Goal: Task Accomplishment & Management: Manage account settings

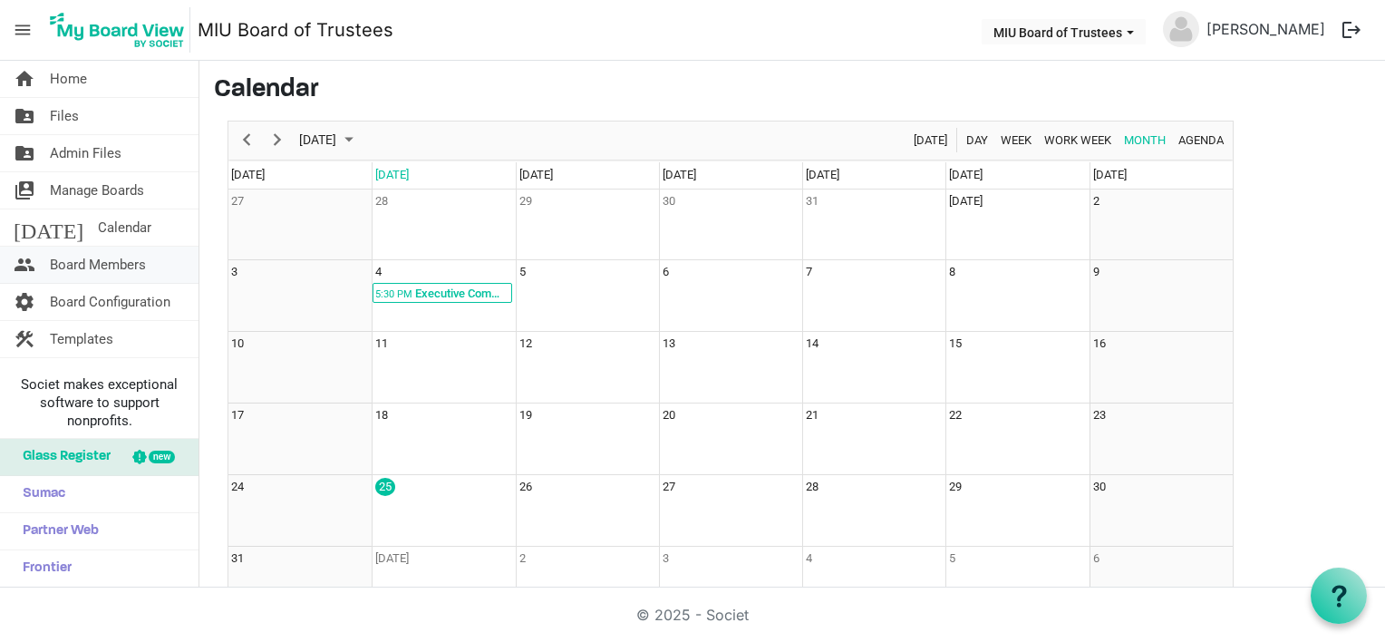
click at [107, 262] on span "Board Members" at bounding box center [98, 264] width 96 height 36
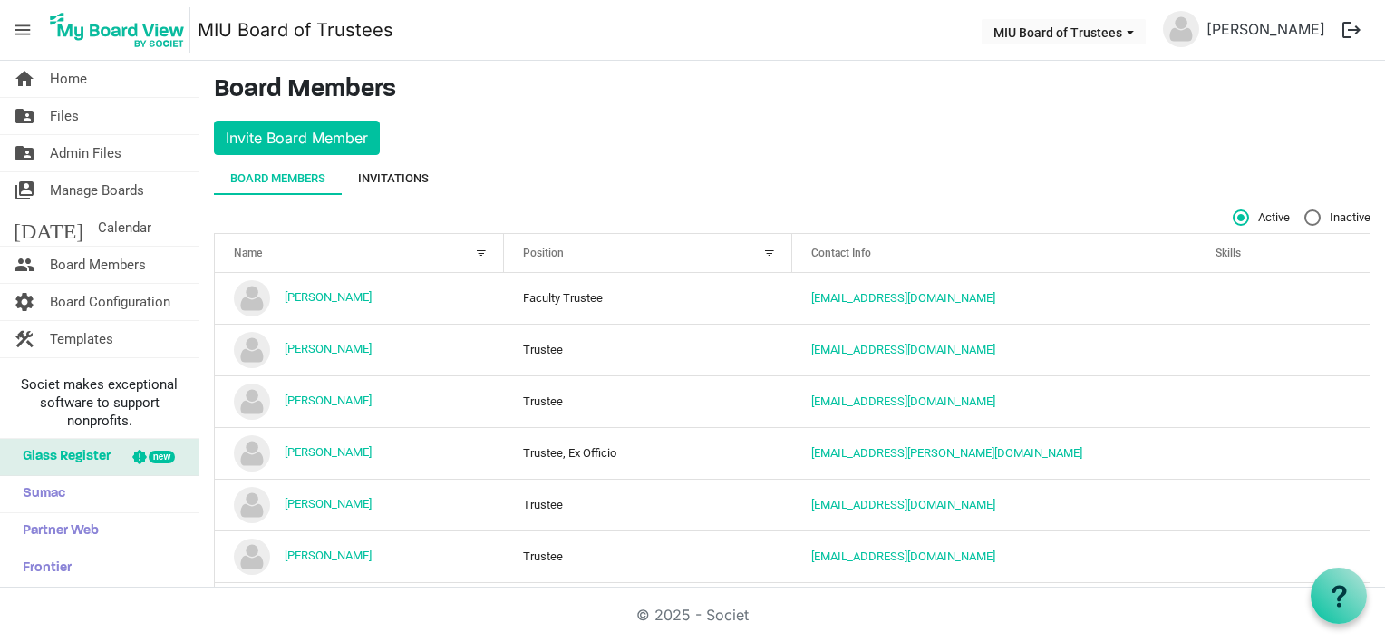
click at [404, 174] on div "Invitations" at bounding box center [393, 178] width 71 height 18
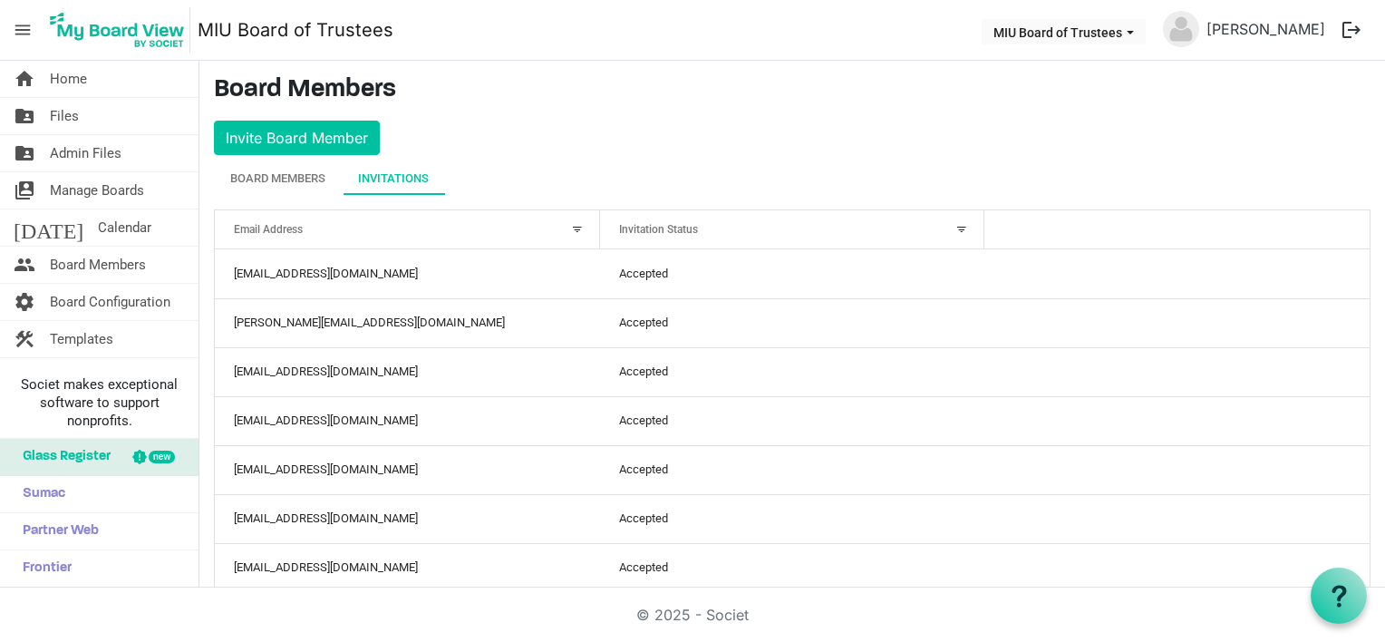
click at [951, 226] on div at bounding box center [961, 229] width 20 height 20
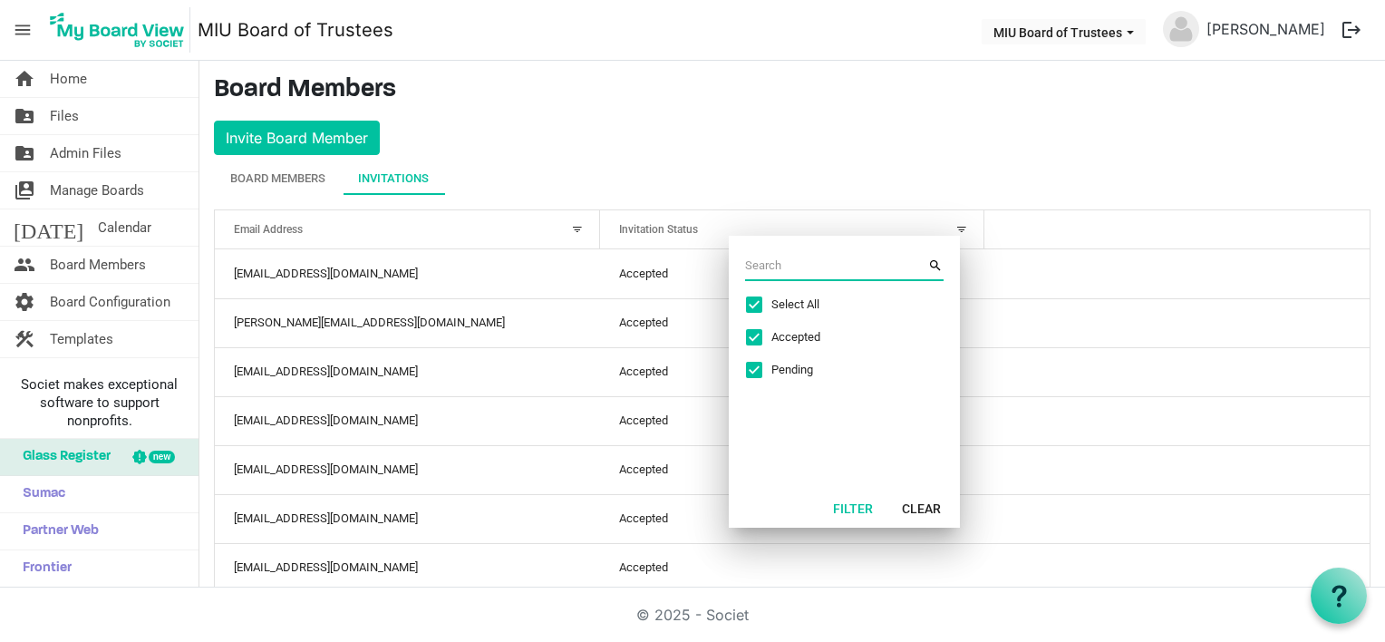
click at [771, 300] on span "Select All" at bounding box center [839, 304] width 136 height 16
checkbox input "false"
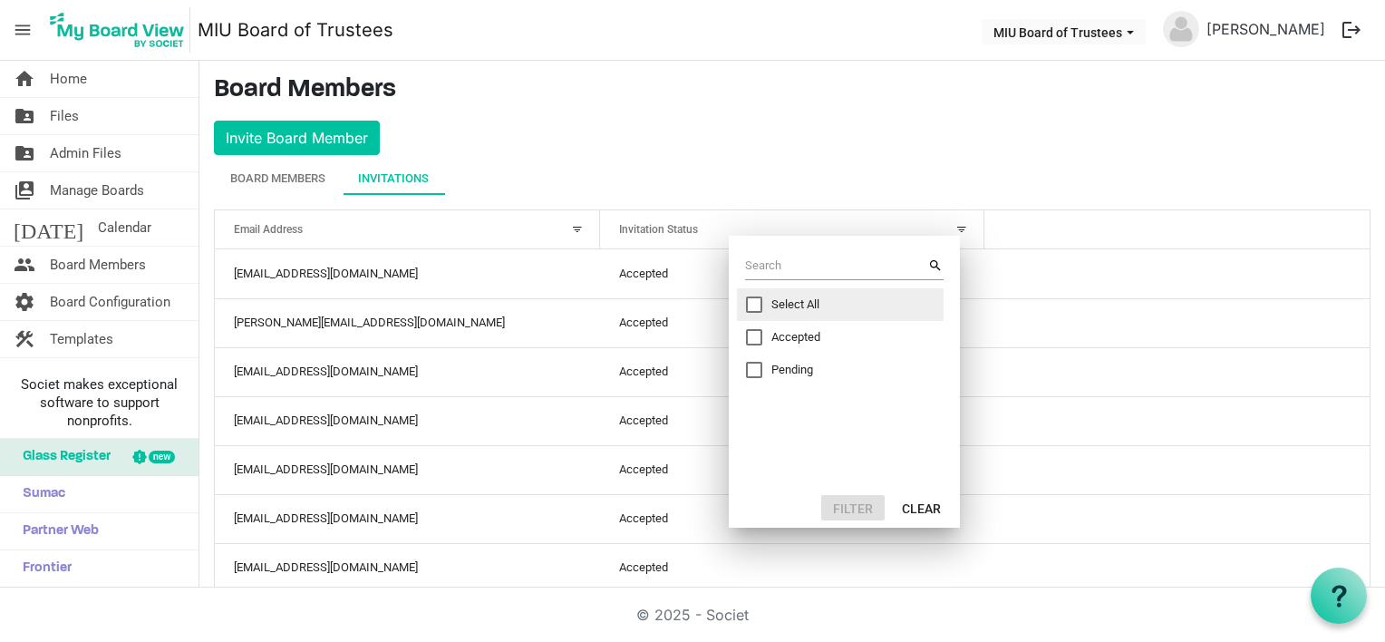
click at [756, 364] on span "Excel filter dialog" at bounding box center [754, 370] width 16 height 16
checkbox input "true"
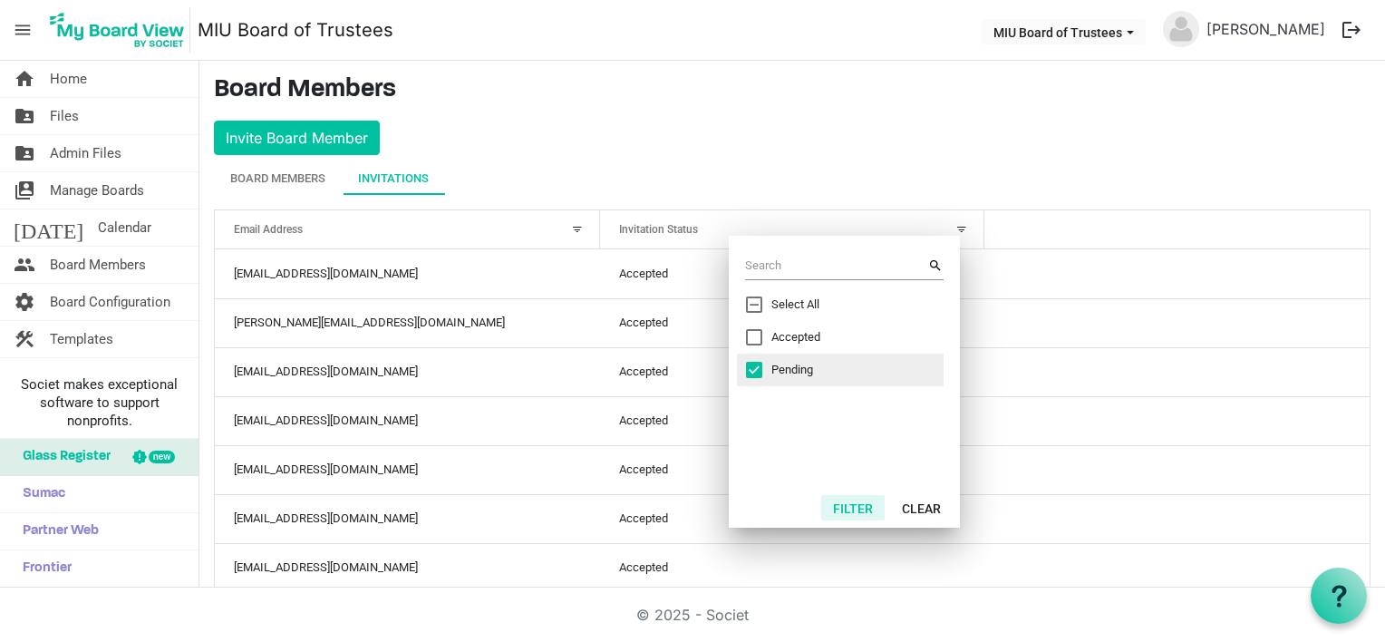
click at [863, 507] on button "Filter" at bounding box center [852, 507] width 63 height 25
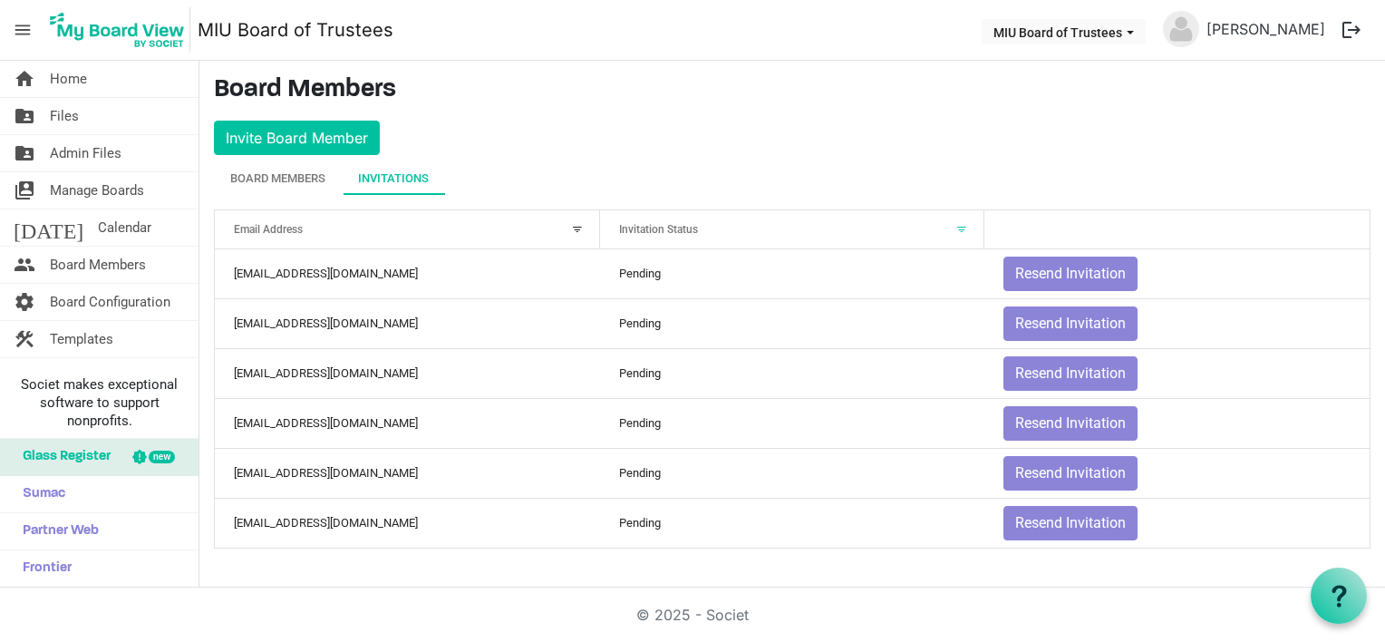
click at [440, 613] on div "© 2025 - Societ" at bounding box center [692, 614] width 1033 height 54
click at [285, 174] on div "Board Members" at bounding box center [277, 178] width 95 height 18
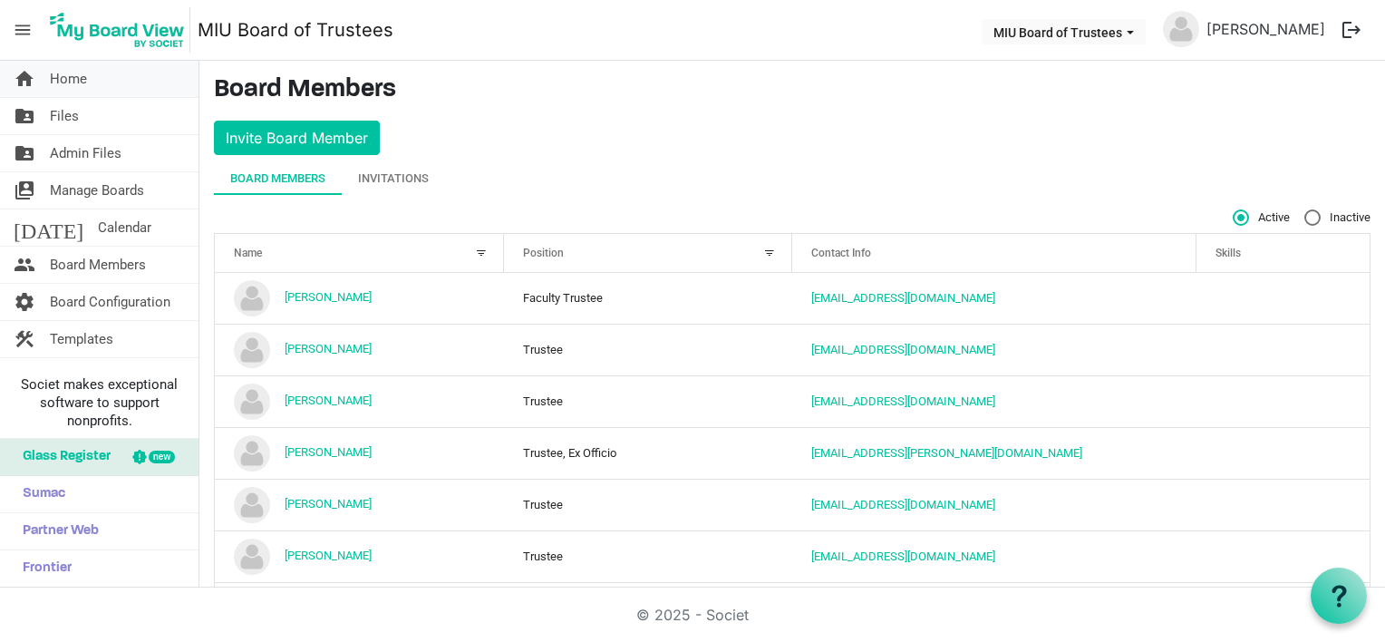
click at [80, 77] on span "Home" at bounding box center [68, 79] width 37 height 36
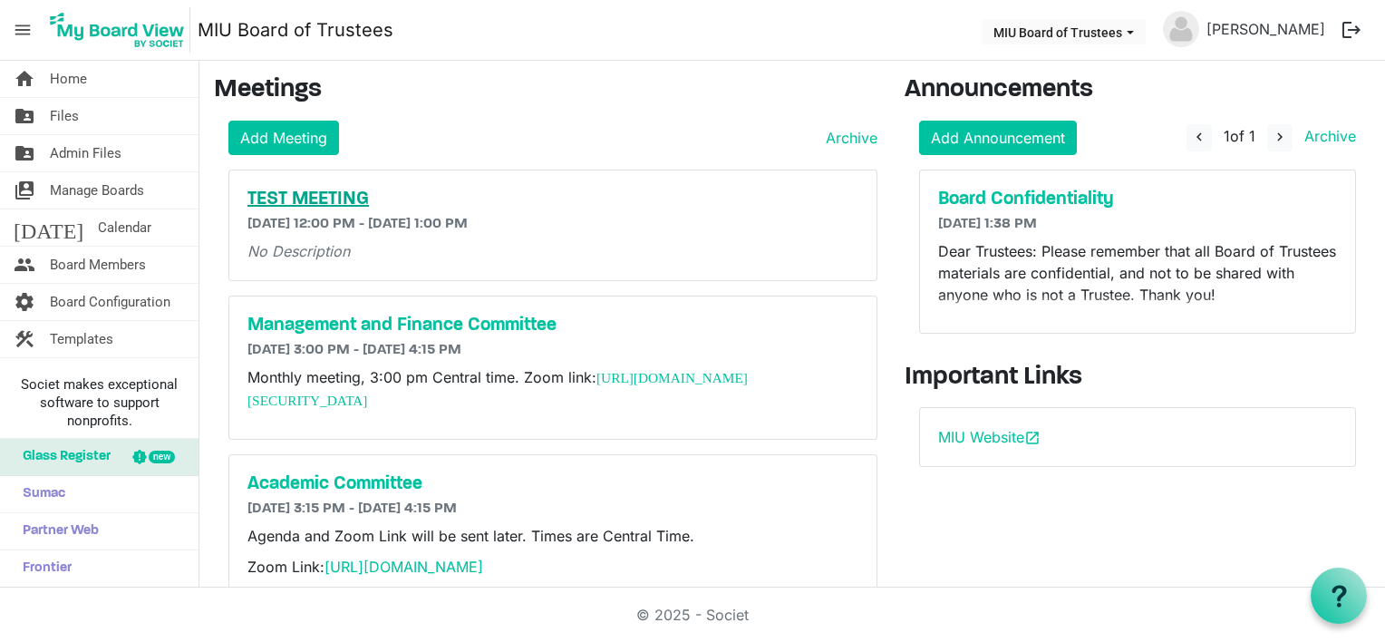
click at [296, 196] on h5 "TEST MEETING" at bounding box center [552, 199] width 611 height 22
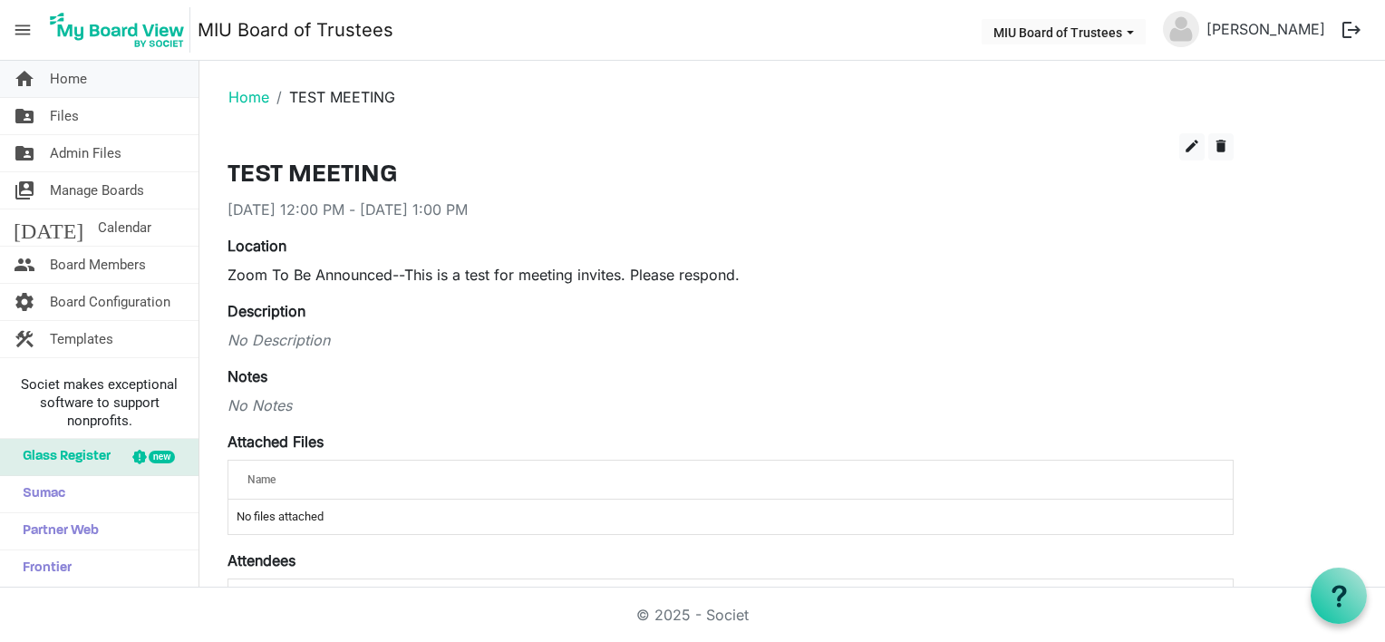
click at [75, 76] on span "Home" at bounding box center [68, 79] width 37 height 36
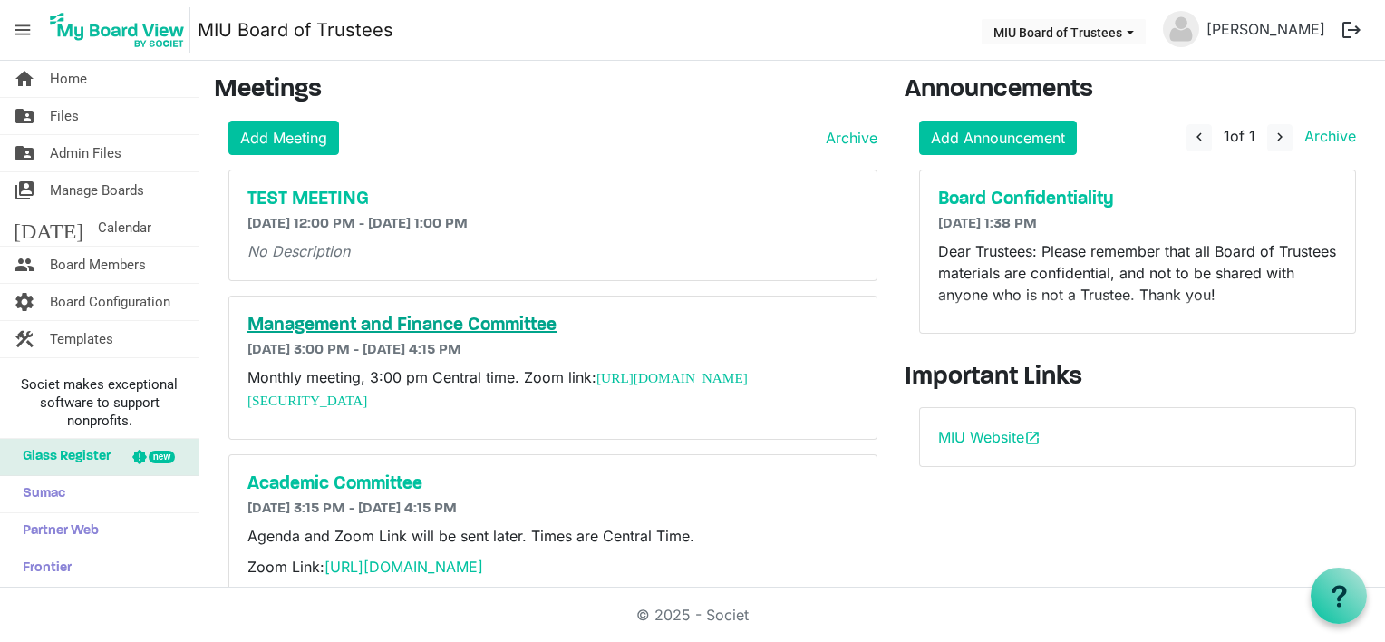
click at [311, 321] on h5 "Management and Finance Committee" at bounding box center [552, 325] width 611 height 22
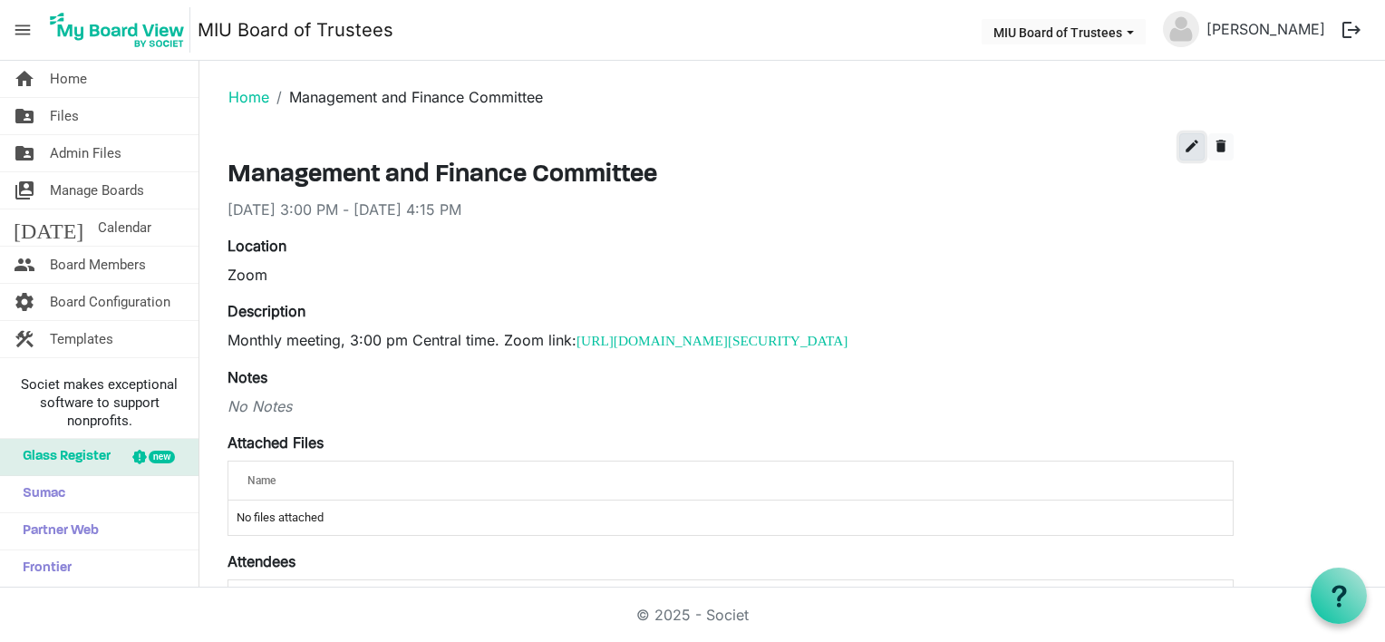
click at [1189, 141] on span "edit" at bounding box center [1191, 146] width 16 height 16
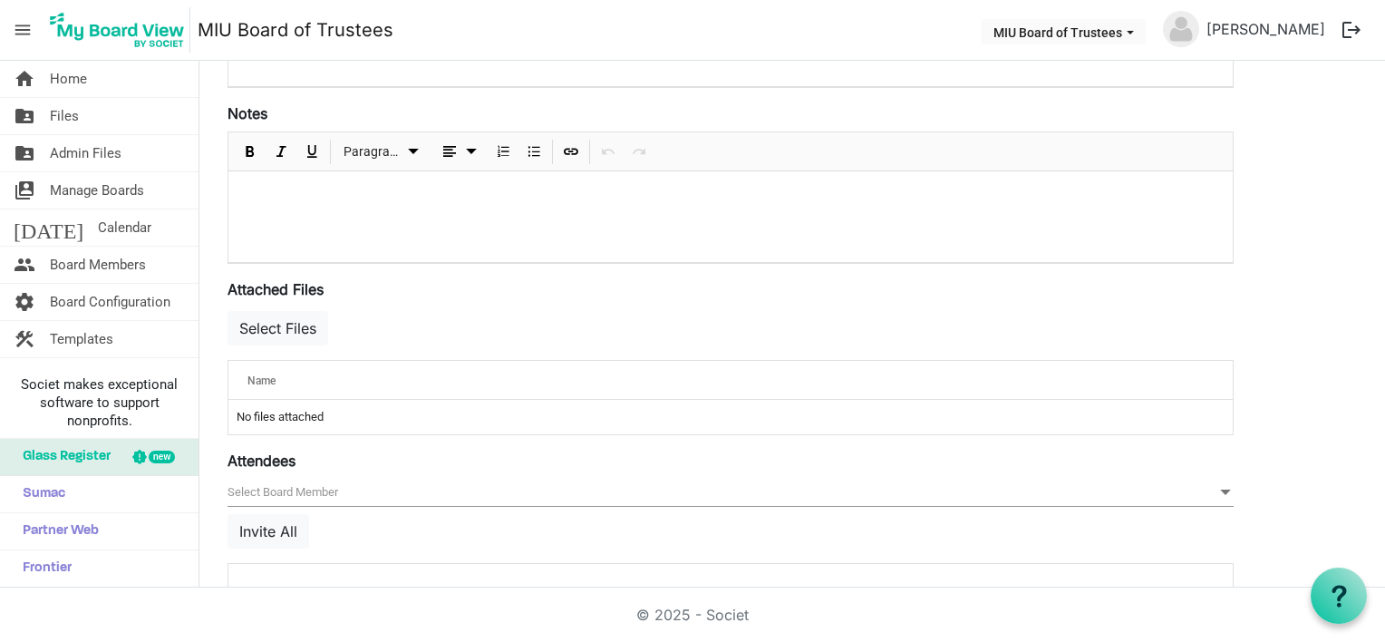
scroll to position [544, 0]
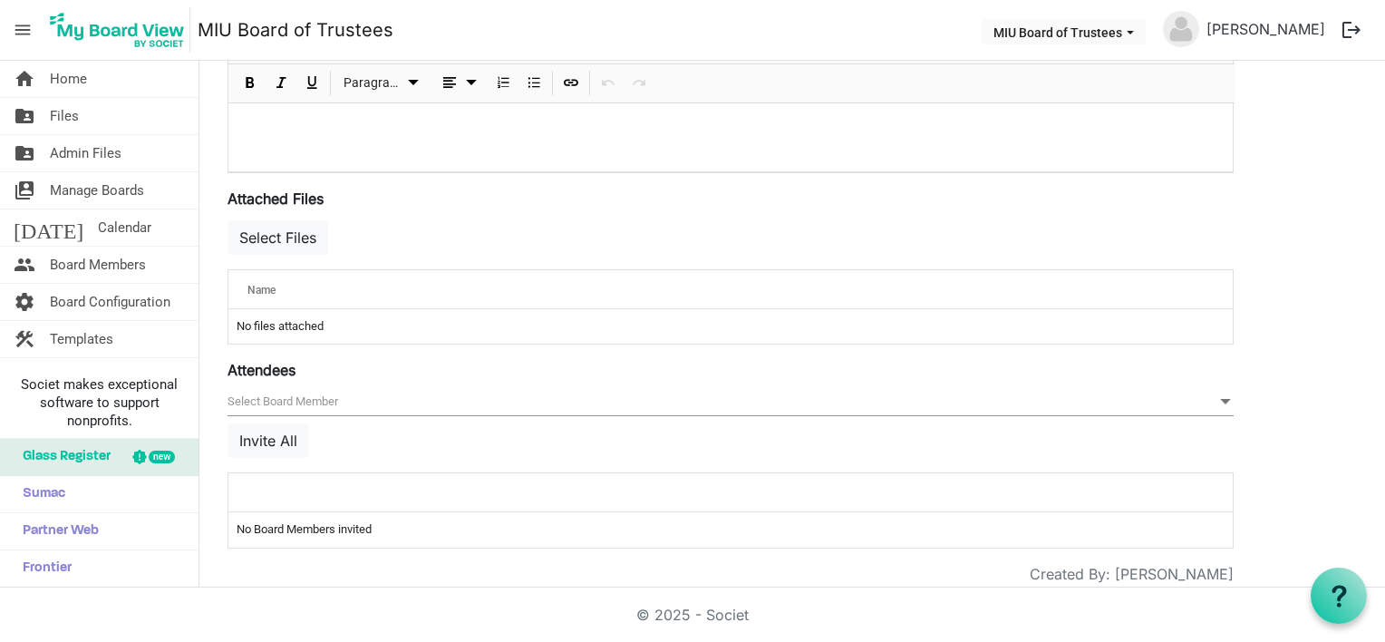
click at [267, 397] on span "null" at bounding box center [730, 402] width 1006 height 28
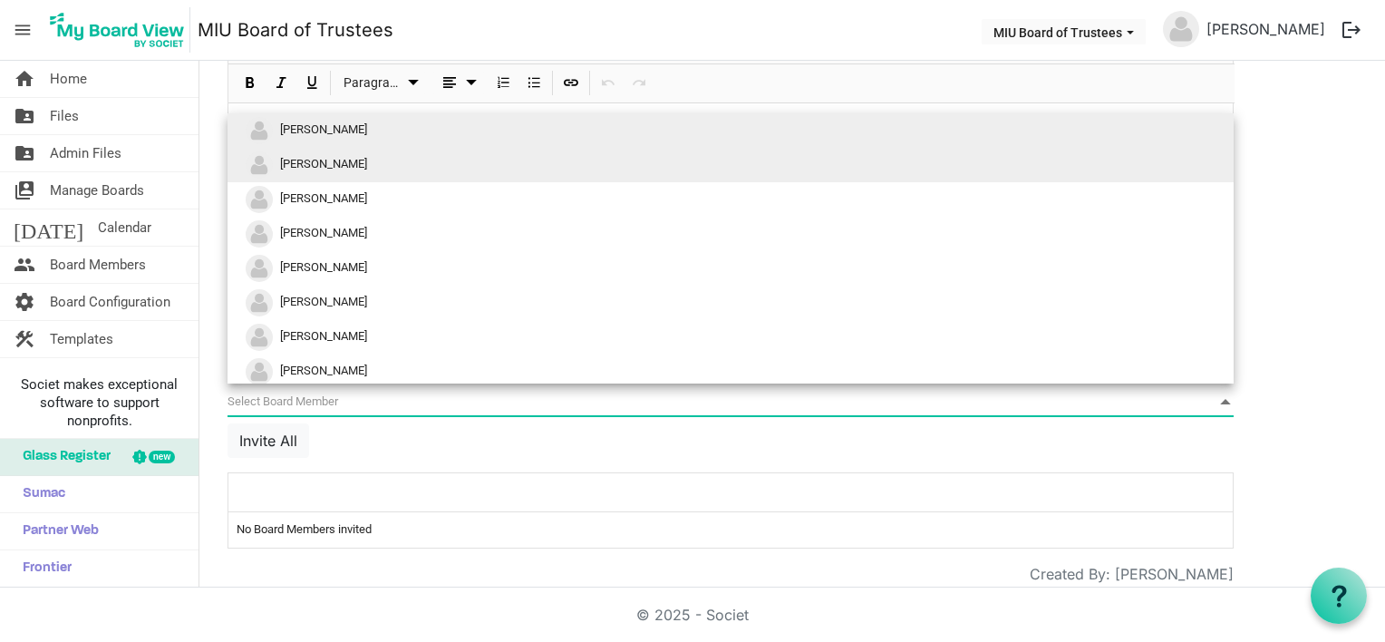
click at [345, 161] on span "[PERSON_NAME]" at bounding box center [323, 164] width 87 height 14
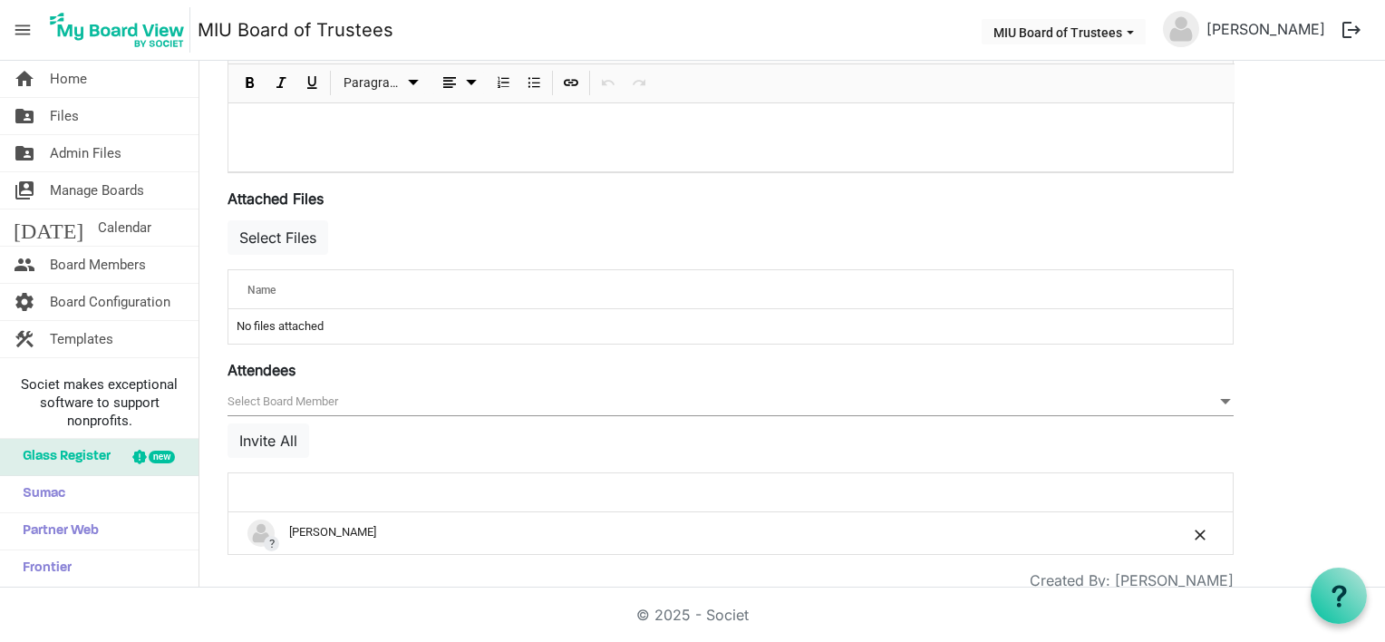
click at [289, 402] on span "null" at bounding box center [730, 402] width 1006 height 28
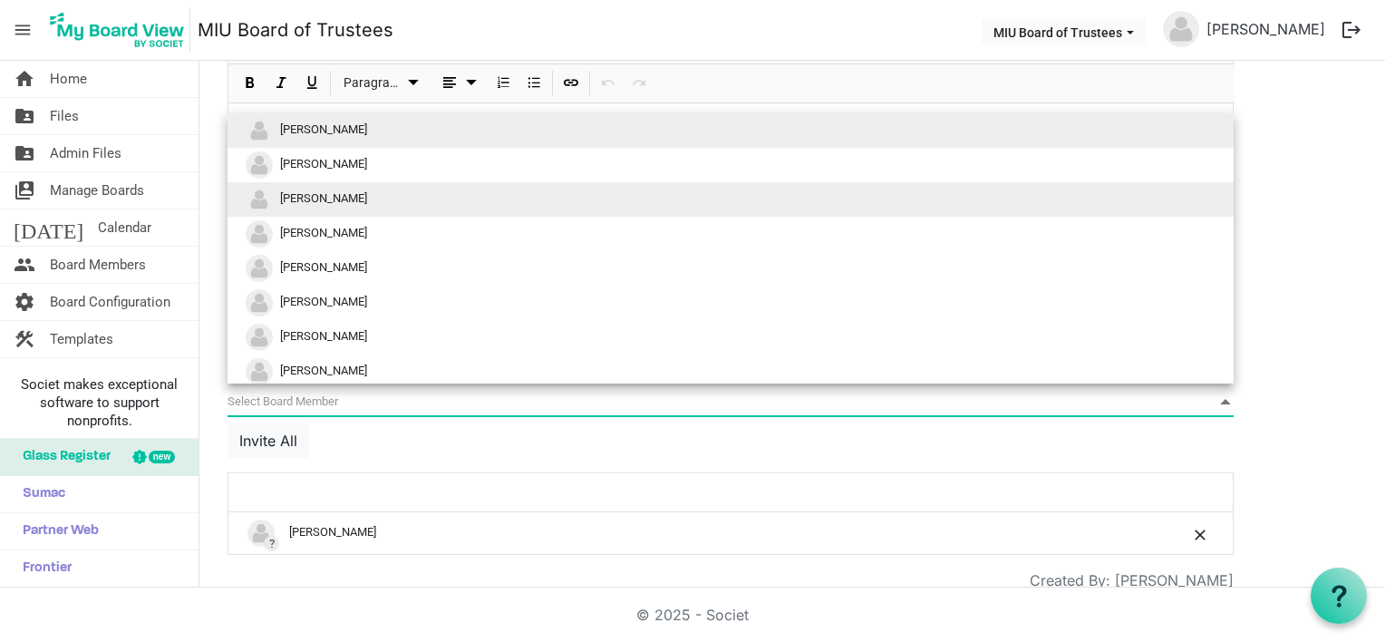
click at [308, 200] on span "Michael Busch" at bounding box center [323, 198] width 87 height 14
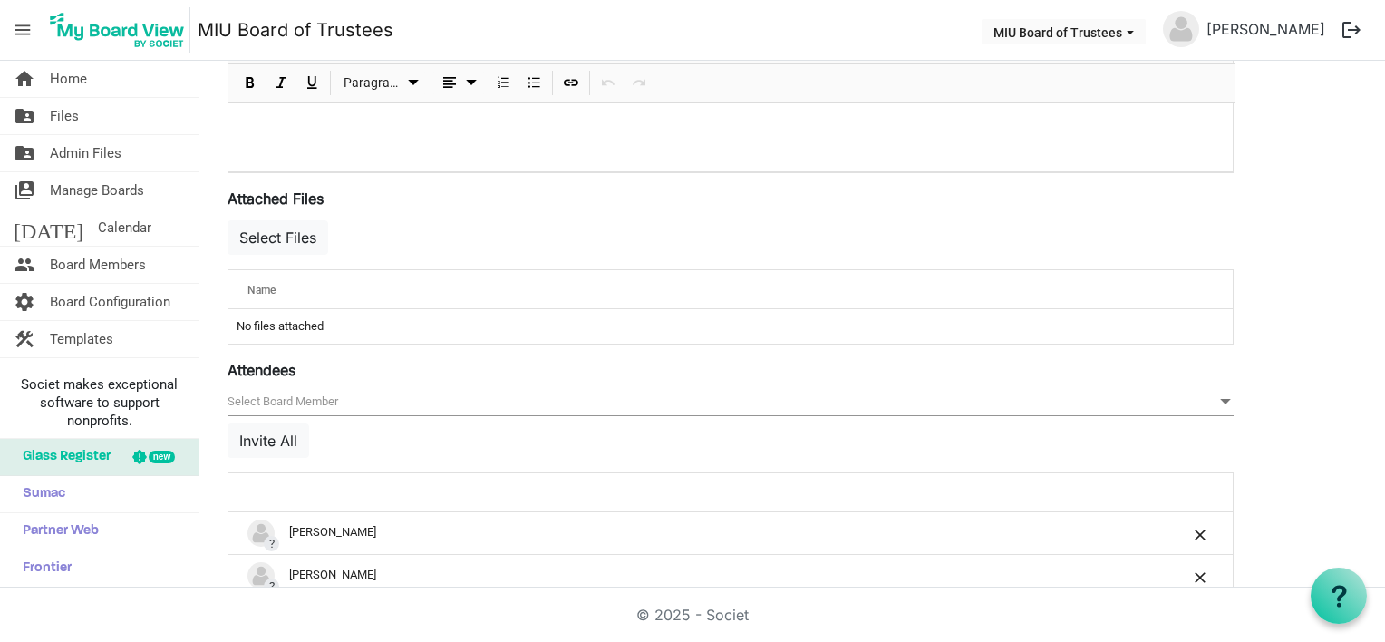
click at [275, 397] on span "null" at bounding box center [730, 402] width 1006 height 28
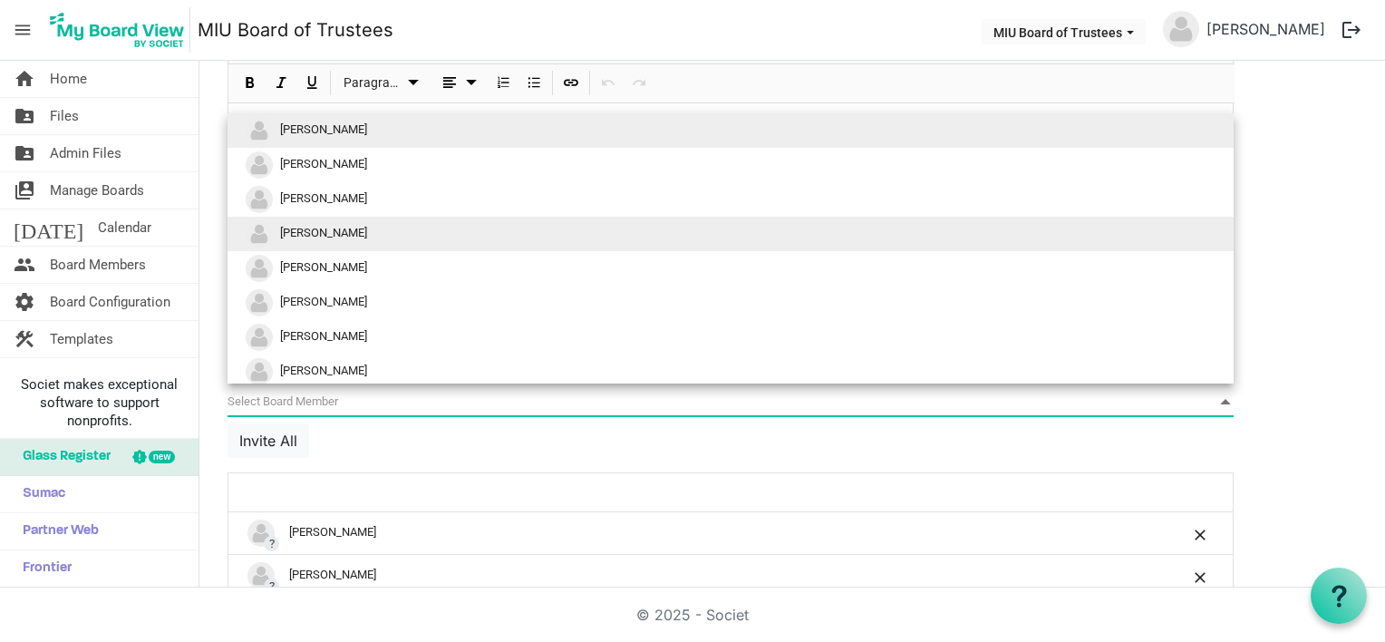
click at [341, 232] on span "Nat Goldhaber" at bounding box center [323, 233] width 87 height 14
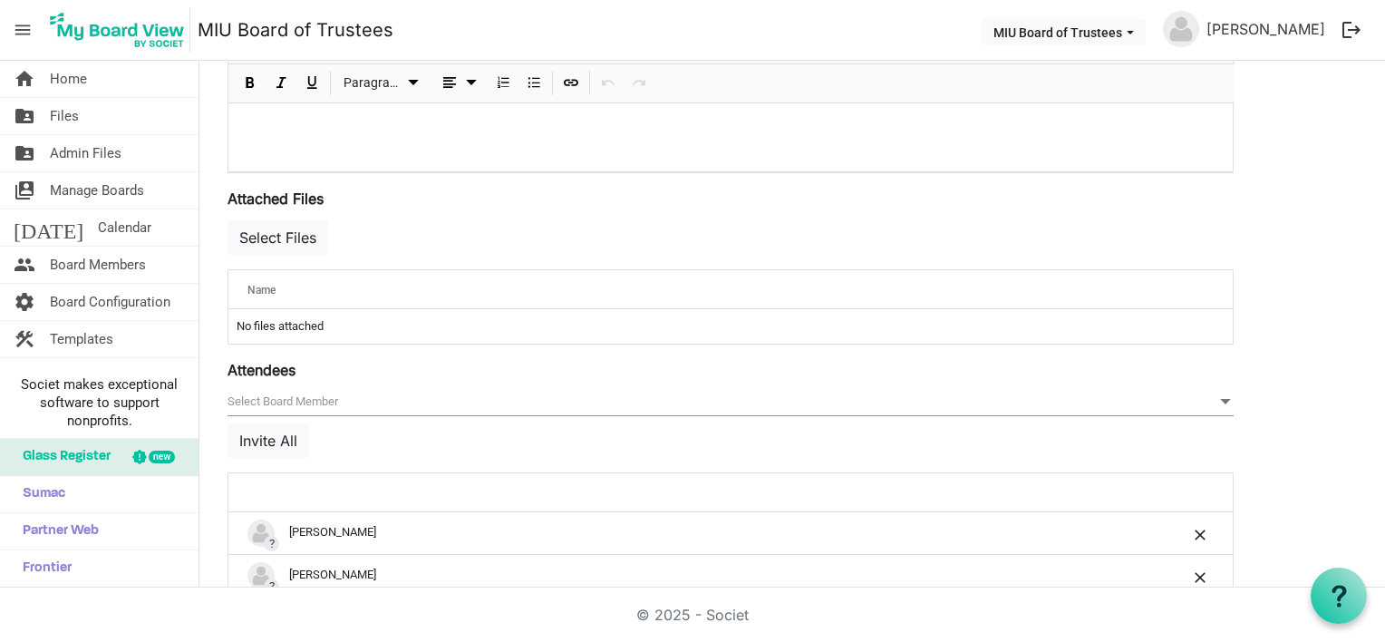
click at [288, 399] on span "null" at bounding box center [730, 402] width 1006 height 28
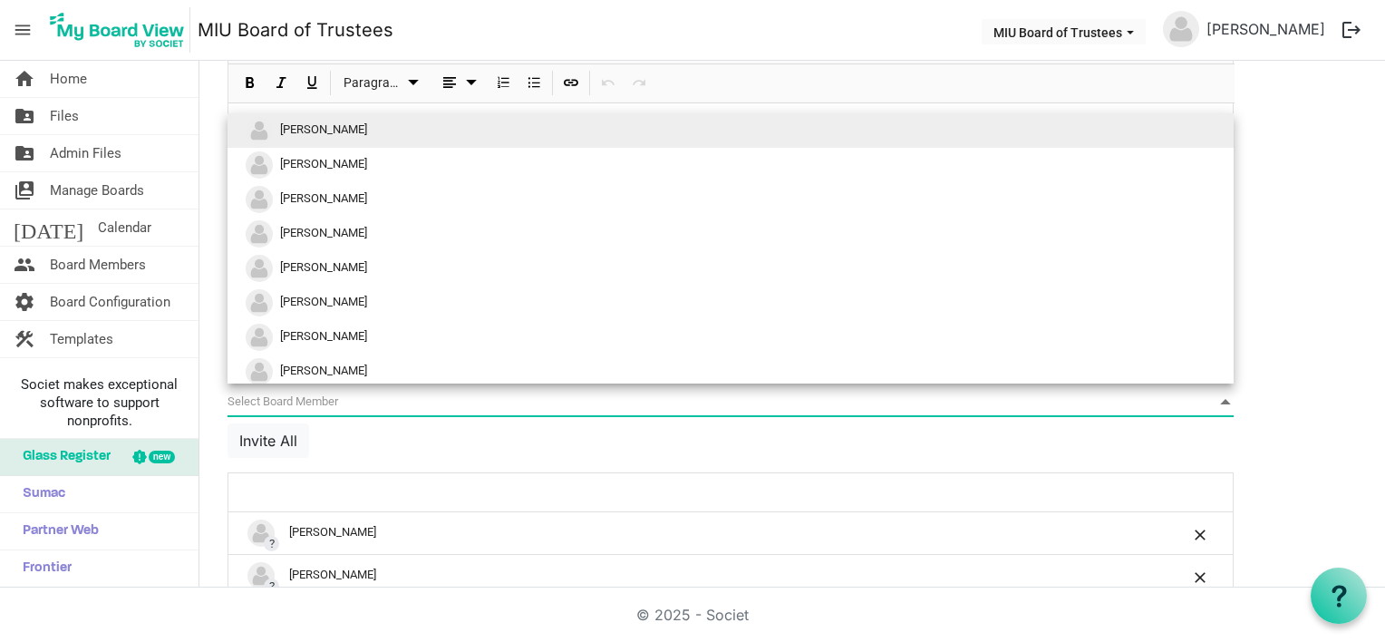
click at [307, 122] on span "[PERSON_NAME]" at bounding box center [323, 129] width 87 height 14
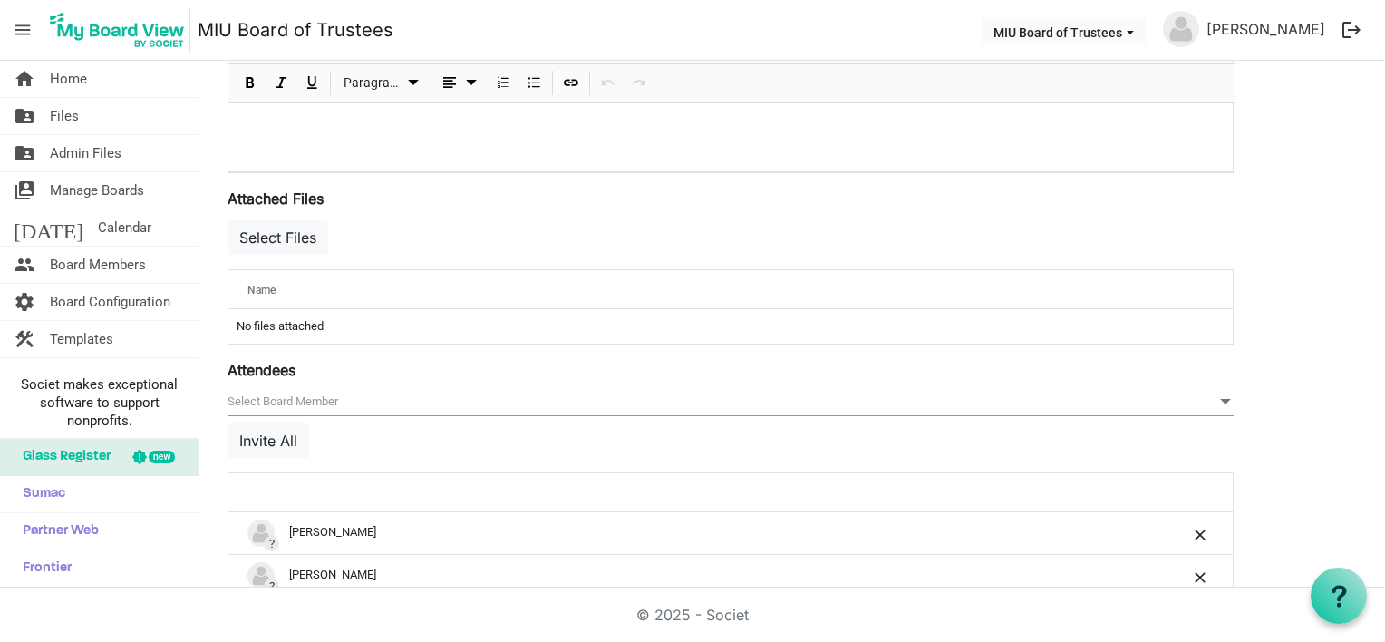
click at [281, 399] on span "null" at bounding box center [730, 402] width 1006 height 28
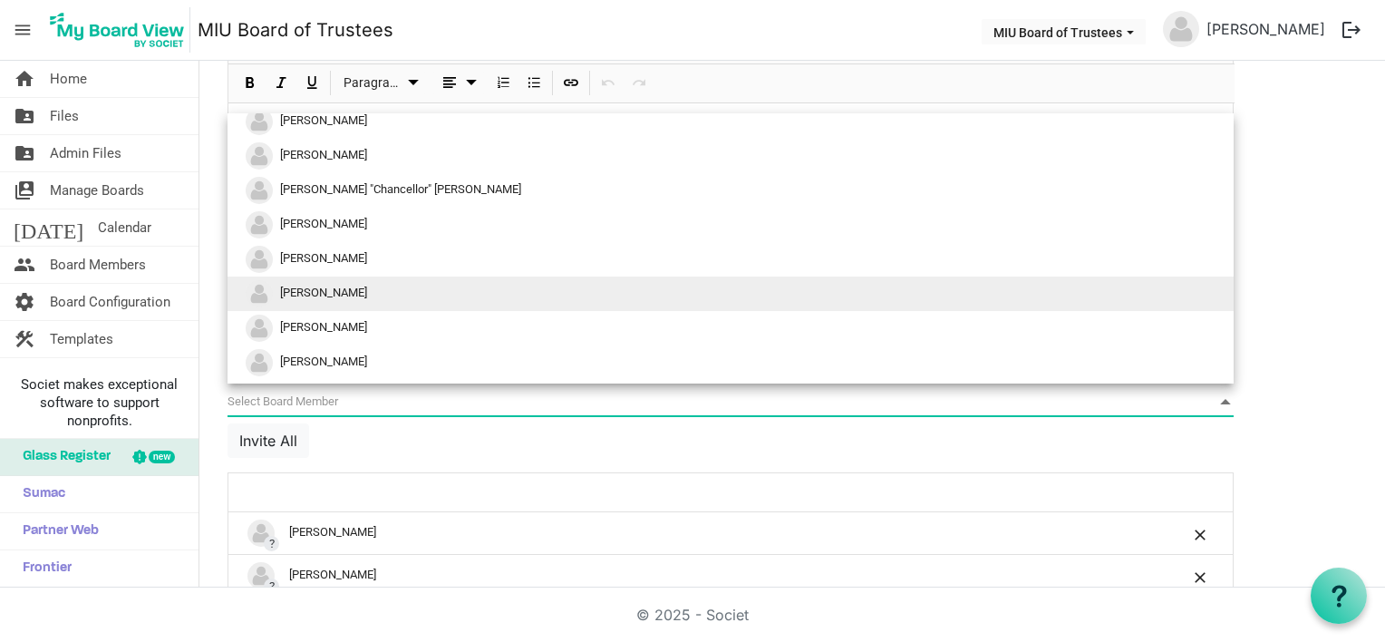
scroll to position [272, 0]
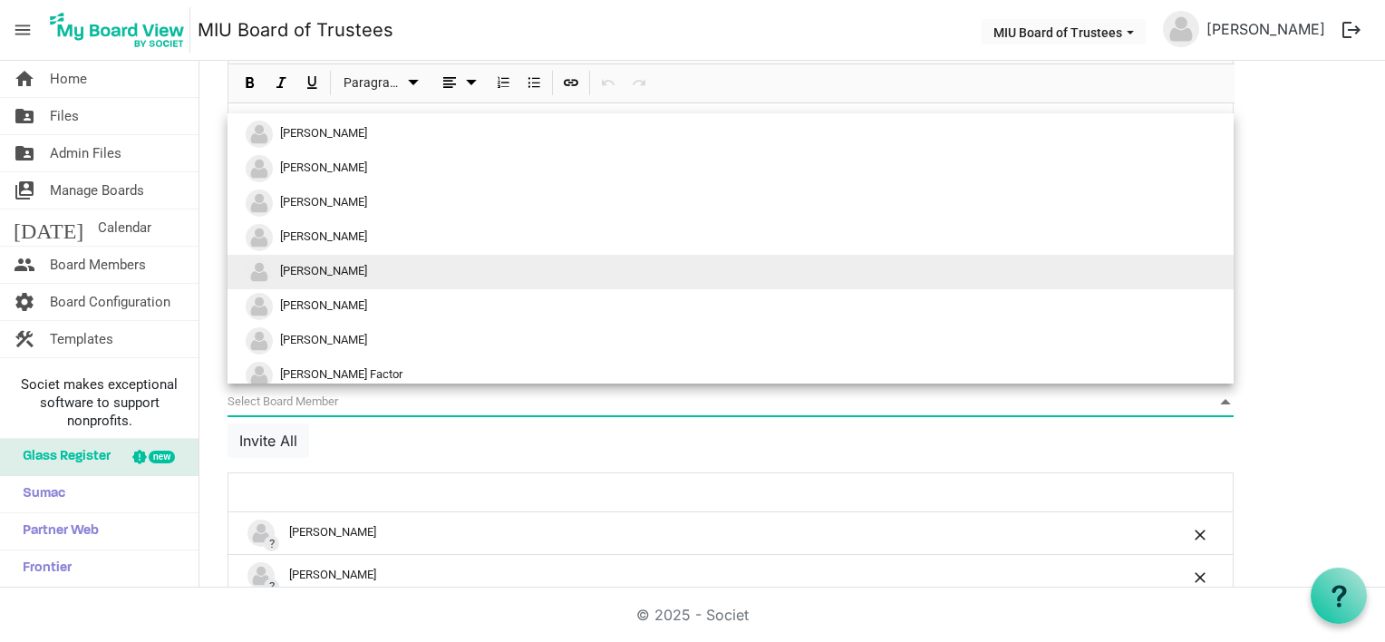
click at [327, 266] on span "Margaret Busch" at bounding box center [323, 271] width 87 height 14
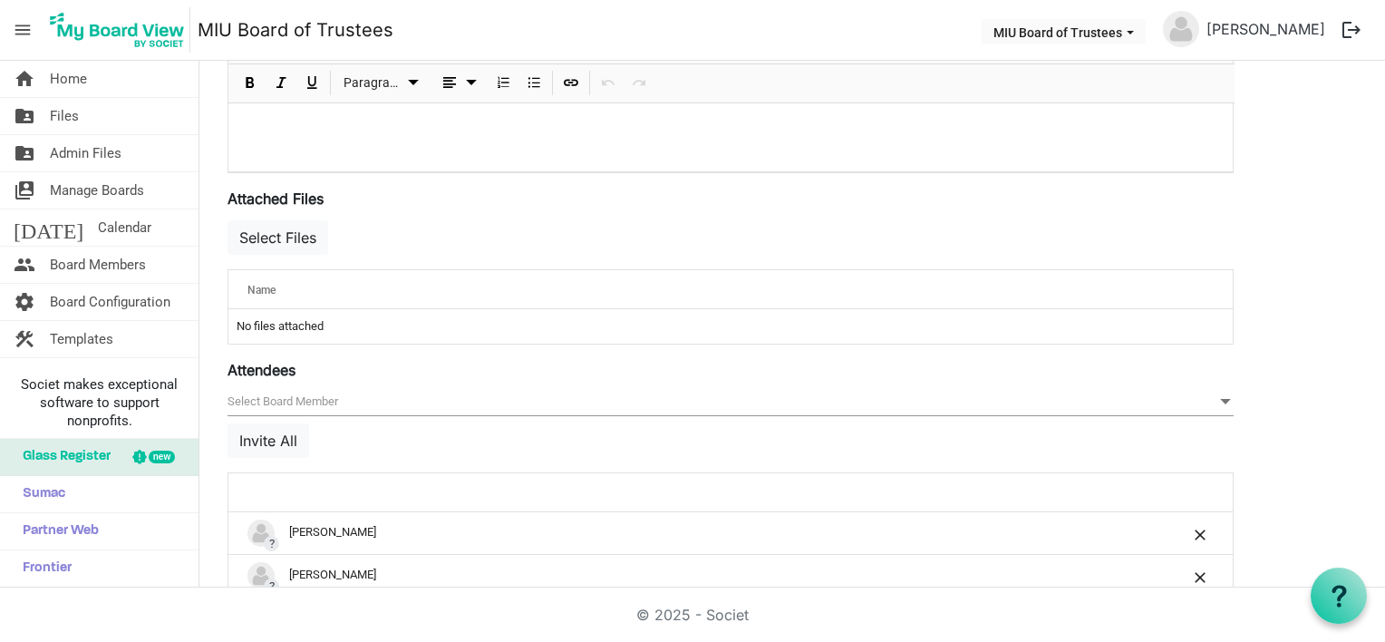
click at [292, 391] on span "null" at bounding box center [730, 402] width 1006 height 28
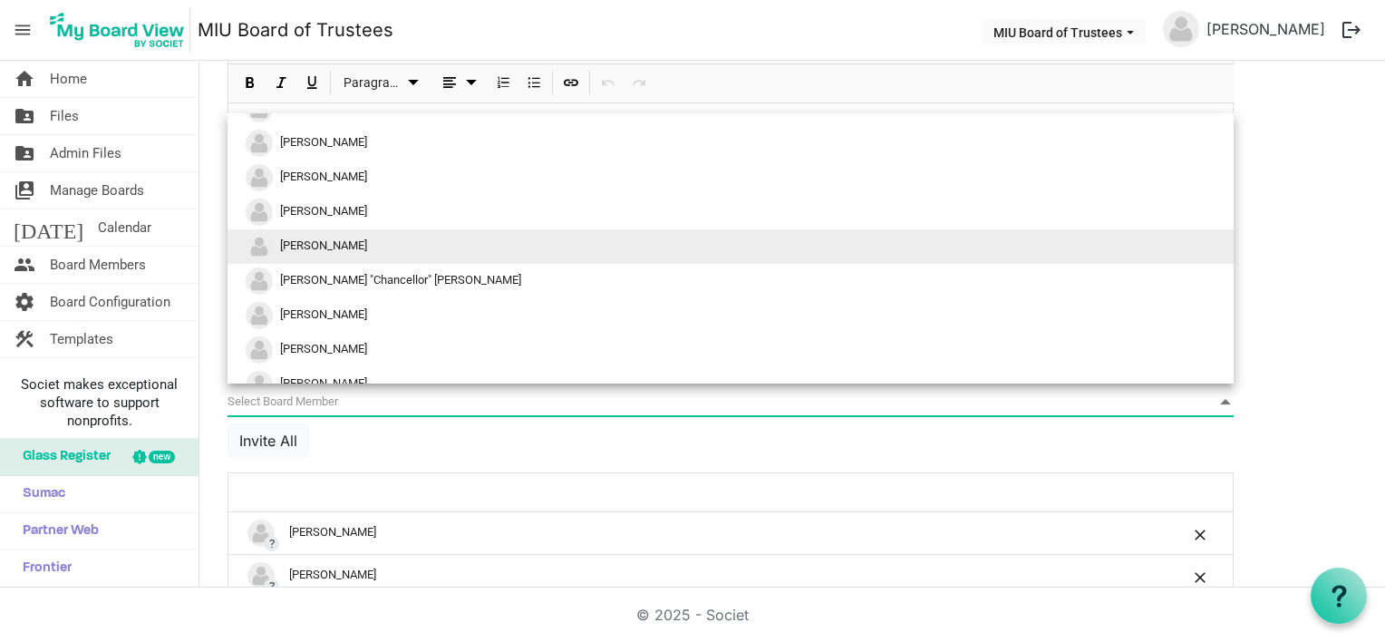
scroll to position [181, 0]
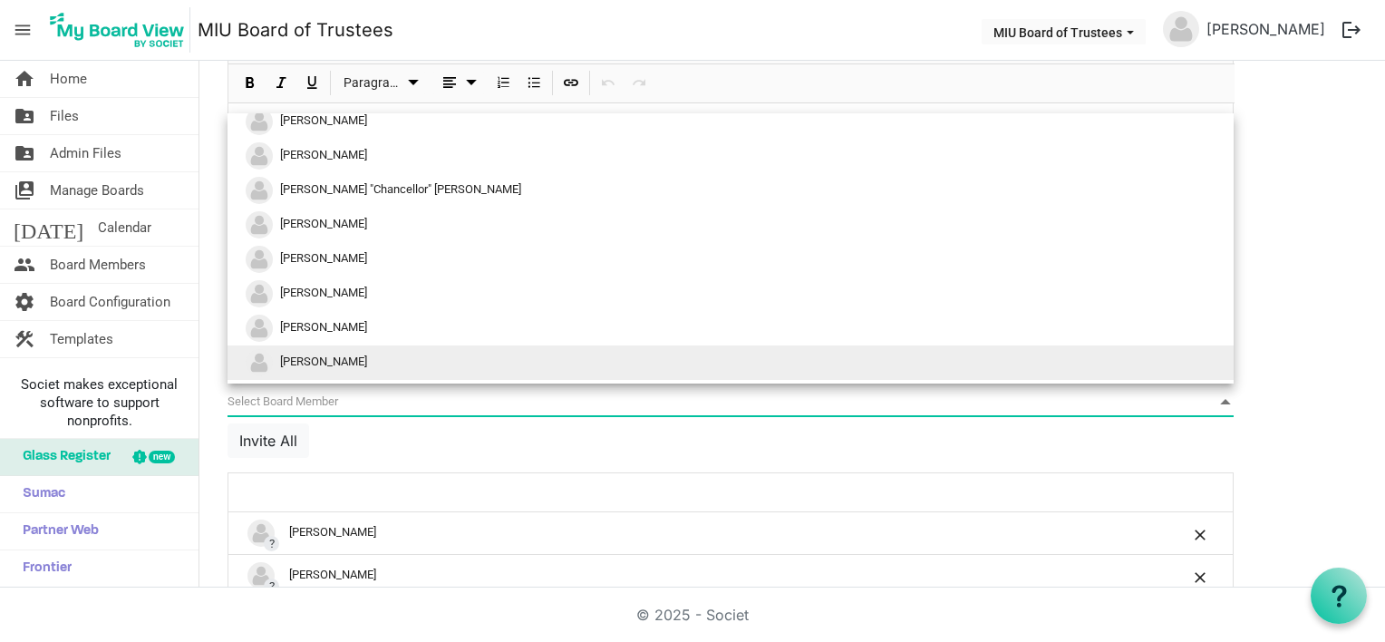
click at [319, 354] on span "Michael Dimick" at bounding box center [323, 361] width 87 height 14
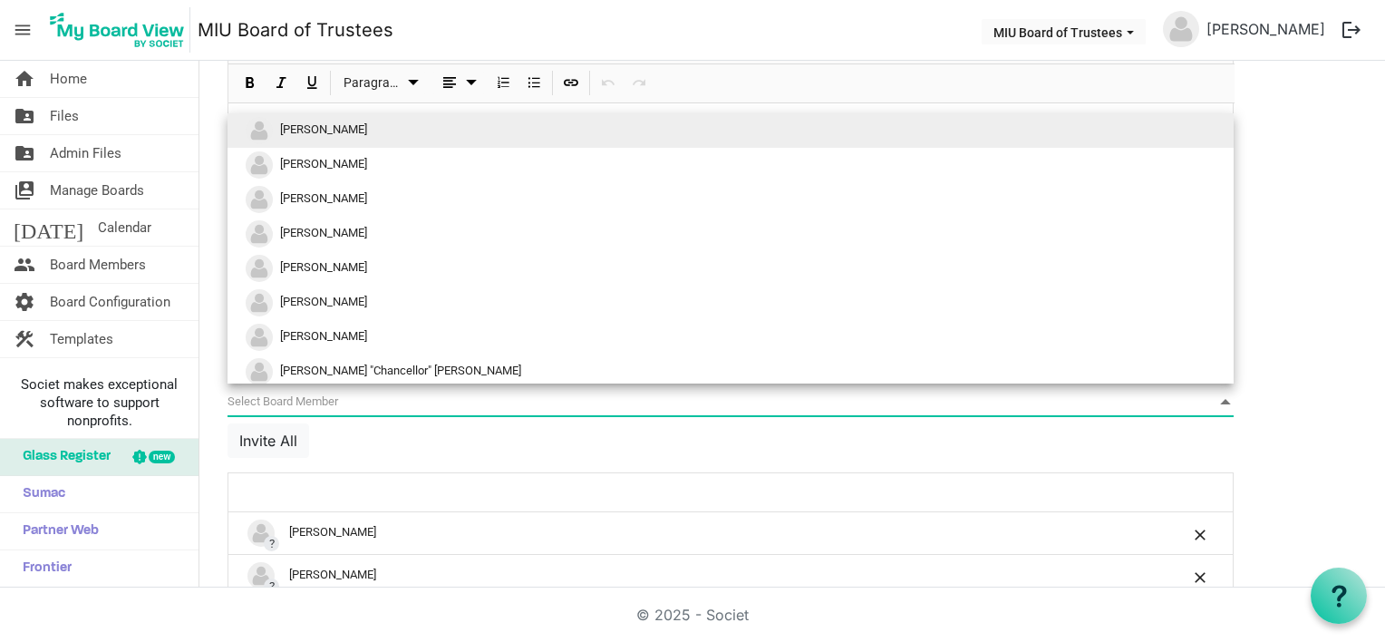
click at [283, 395] on span "null" at bounding box center [730, 402] width 1006 height 28
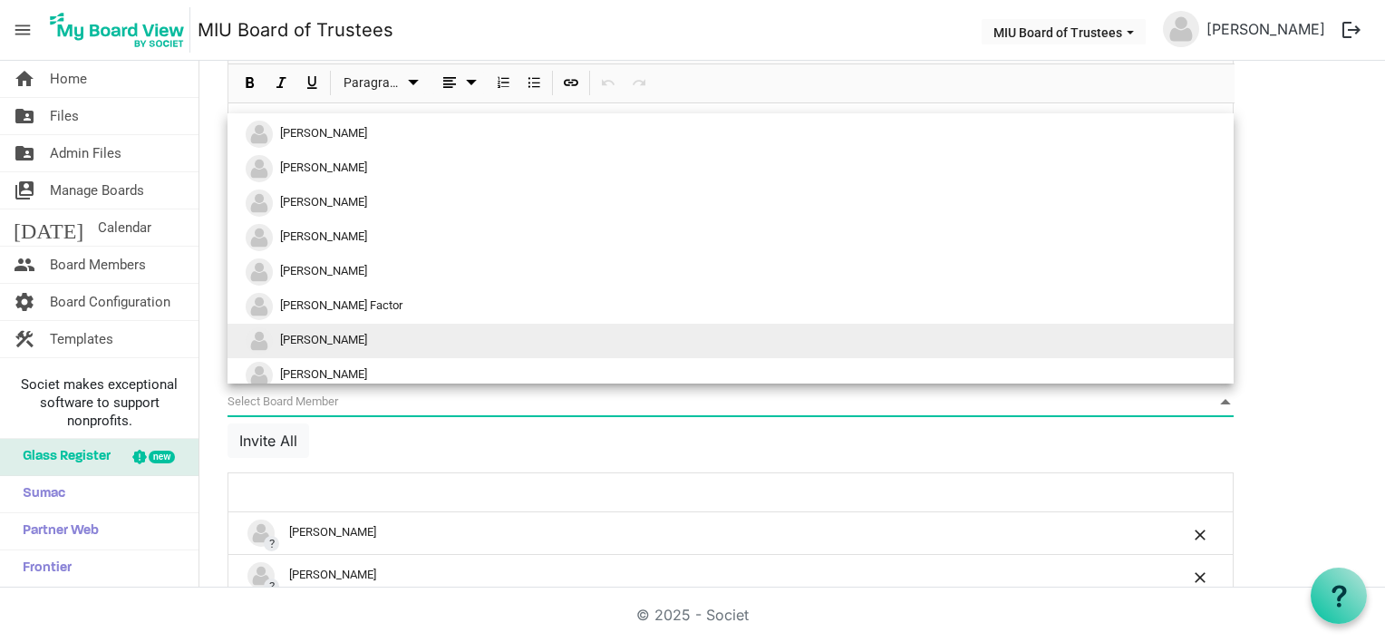
scroll to position [362, 0]
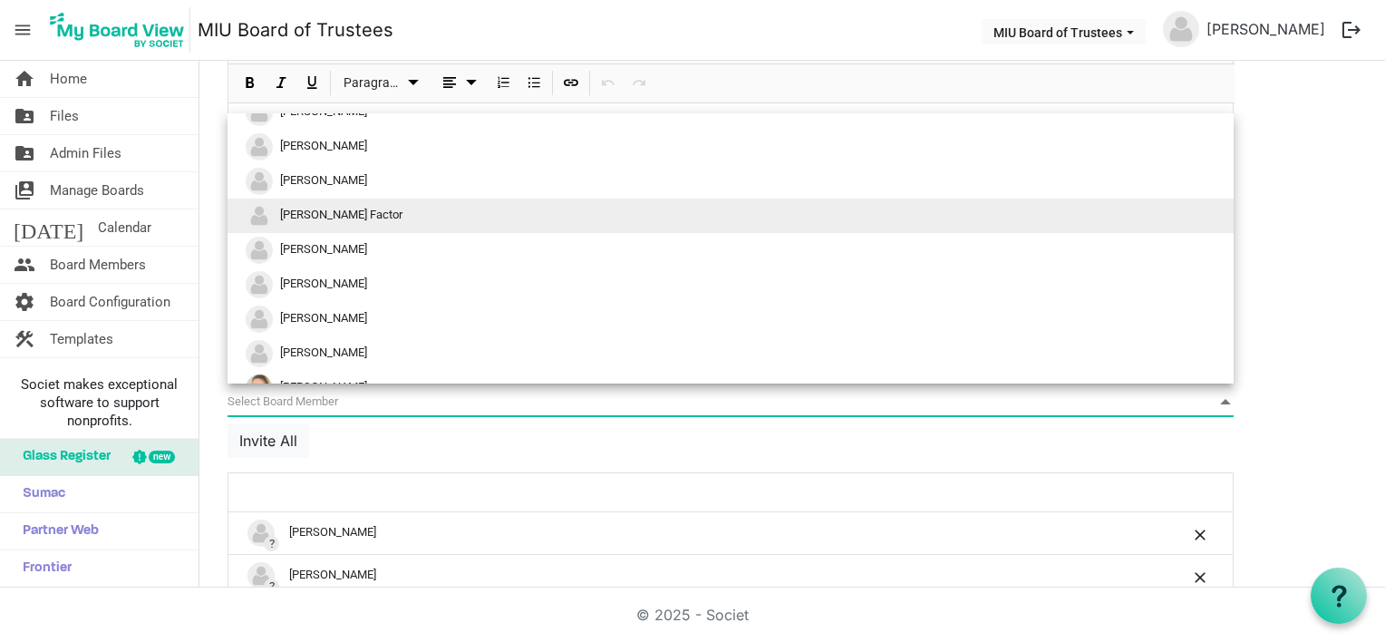
click at [308, 214] on span "Tom Factor" at bounding box center [341, 214] width 122 height 14
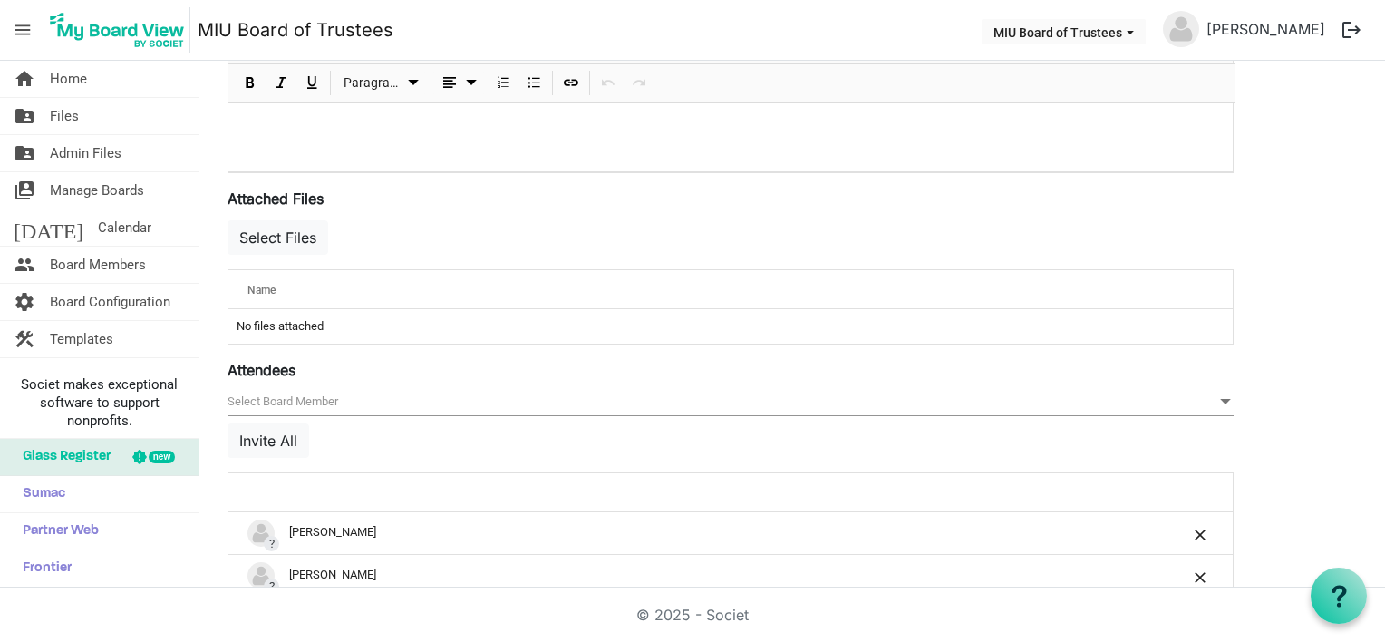
click at [296, 391] on span "null" at bounding box center [730, 402] width 1006 height 28
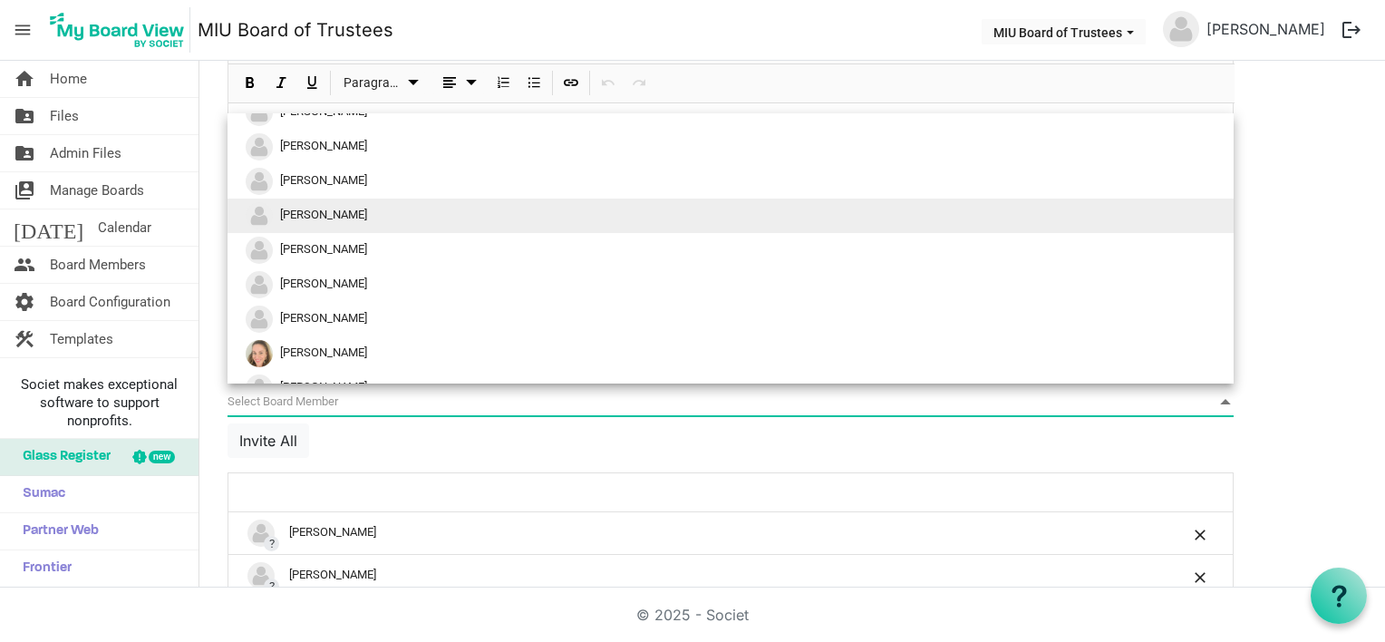
click at [312, 216] on span "John Hagelin" at bounding box center [323, 214] width 87 height 14
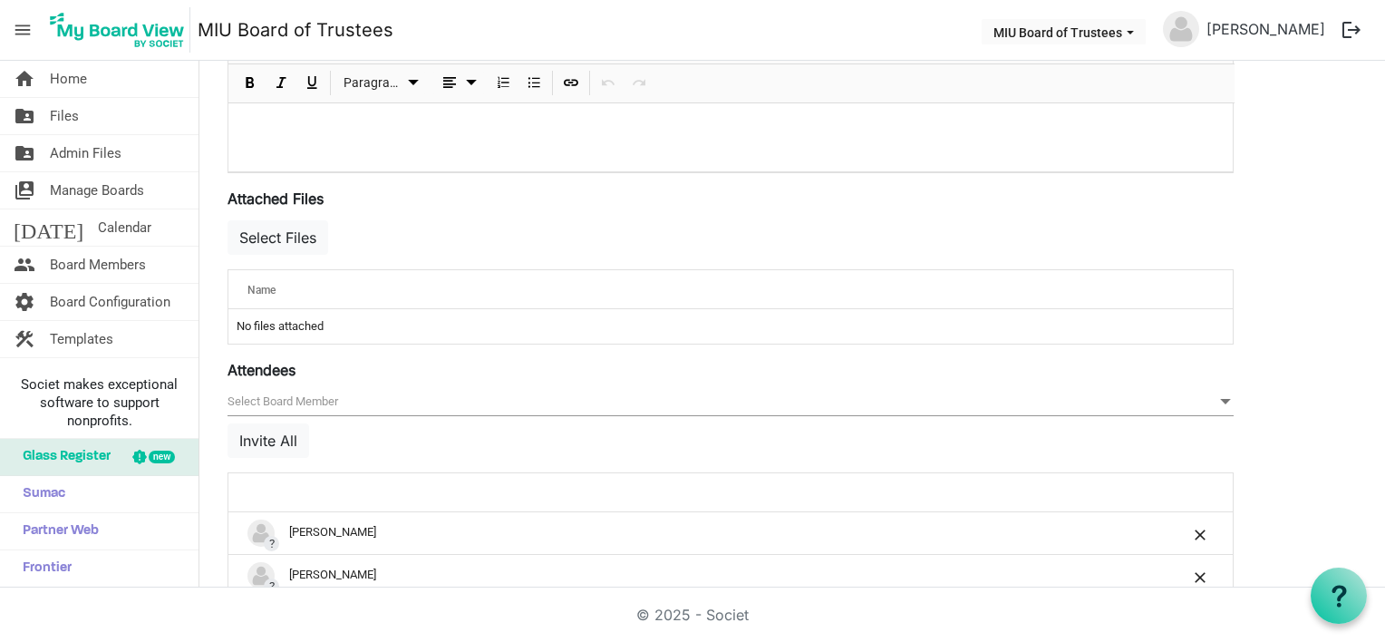
click at [294, 398] on span "null" at bounding box center [730, 402] width 1006 height 28
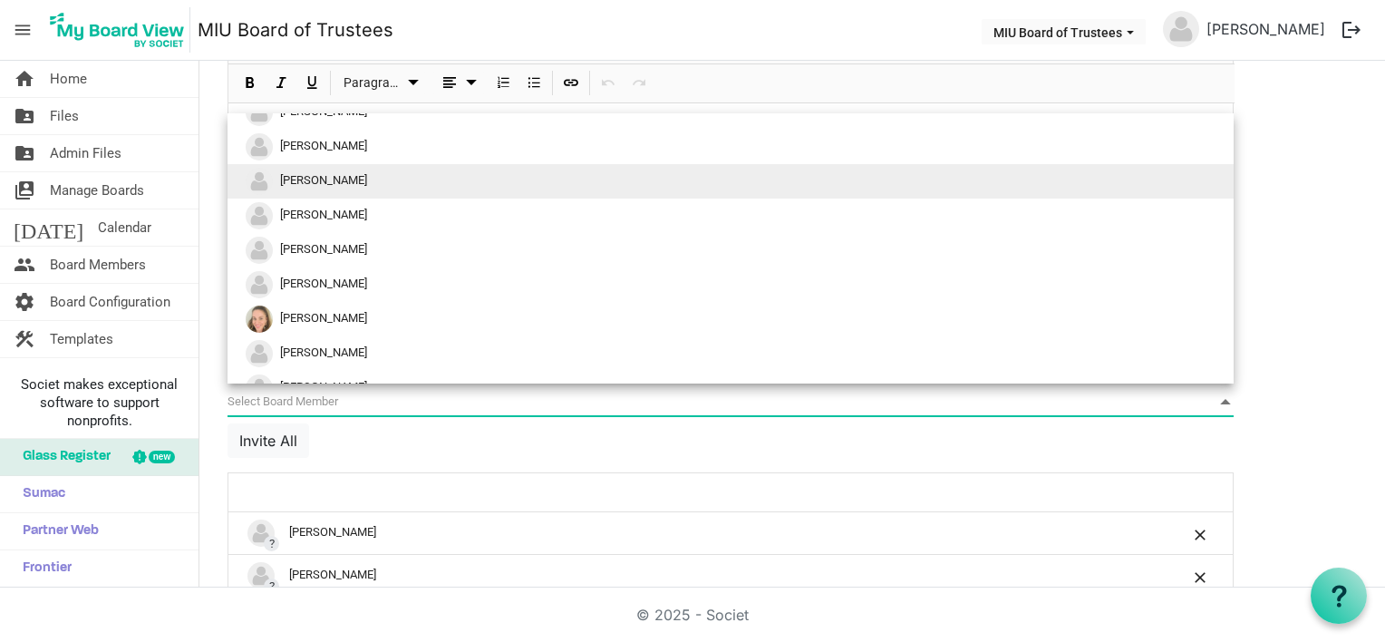
click at [343, 181] on span "william Goldstein" at bounding box center [323, 180] width 87 height 14
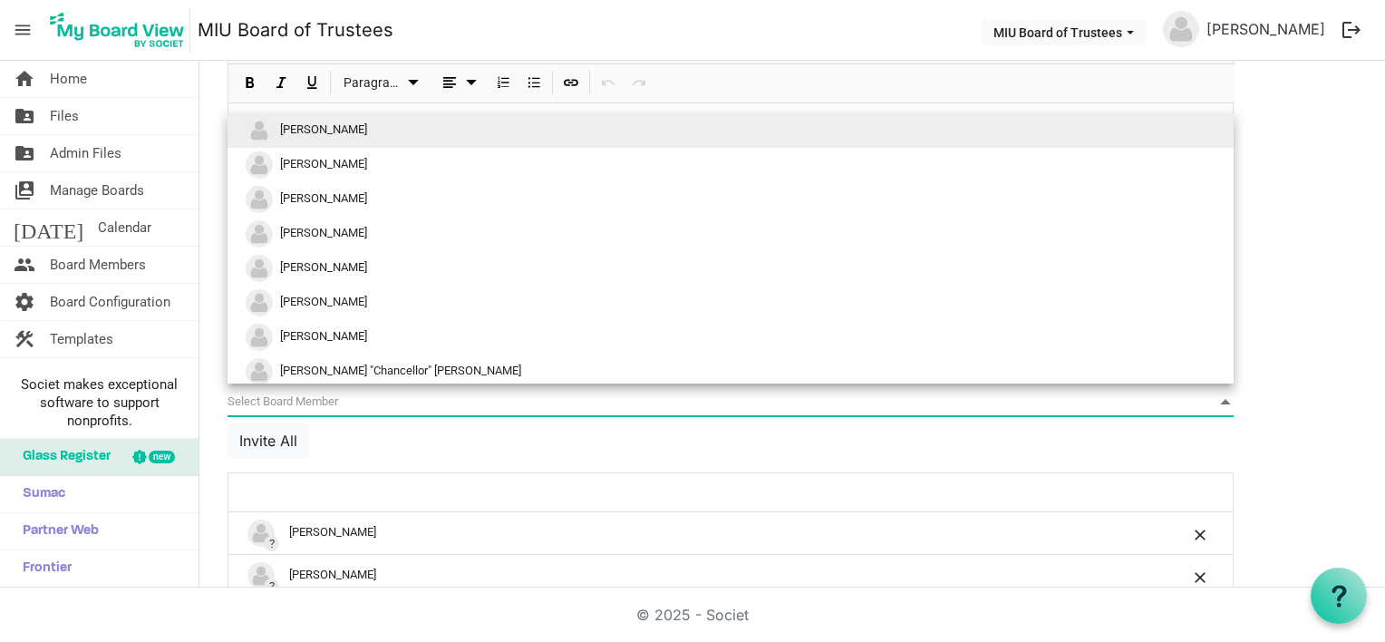
click at [315, 398] on span "null" at bounding box center [730, 402] width 1006 height 28
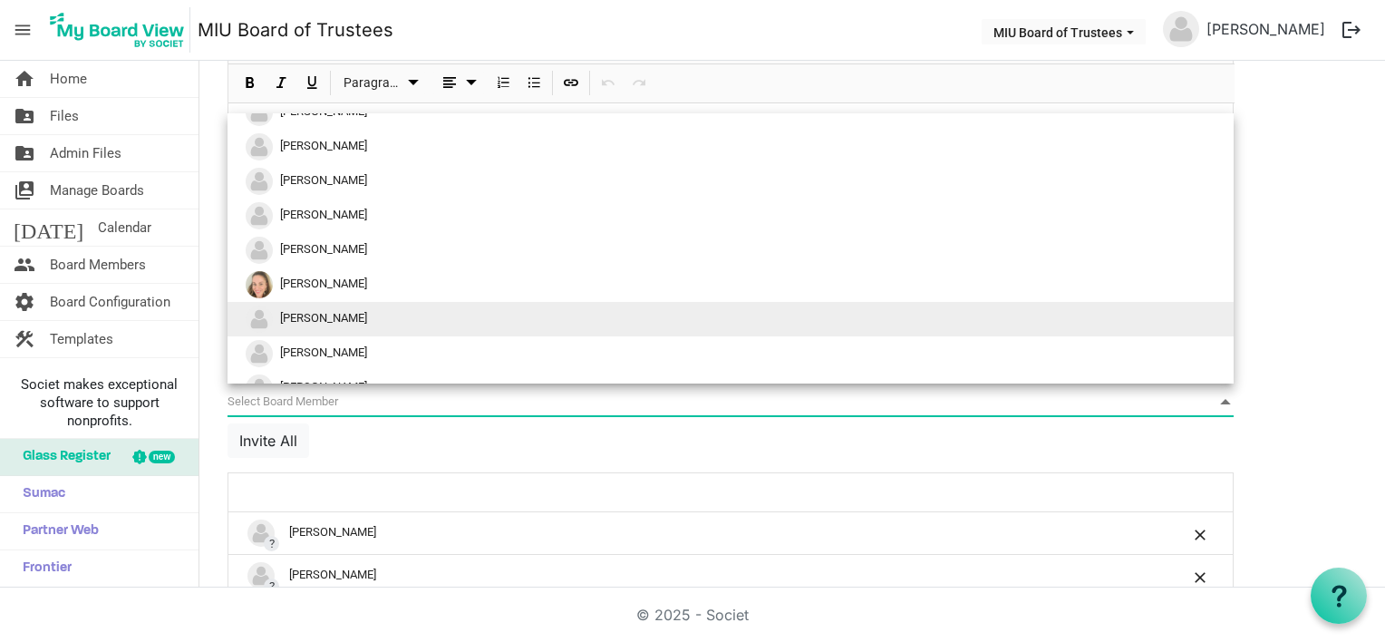
click at [333, 312] on span "[PERSON_NAME]" at bounding box center [323, 318] width 87 height 14
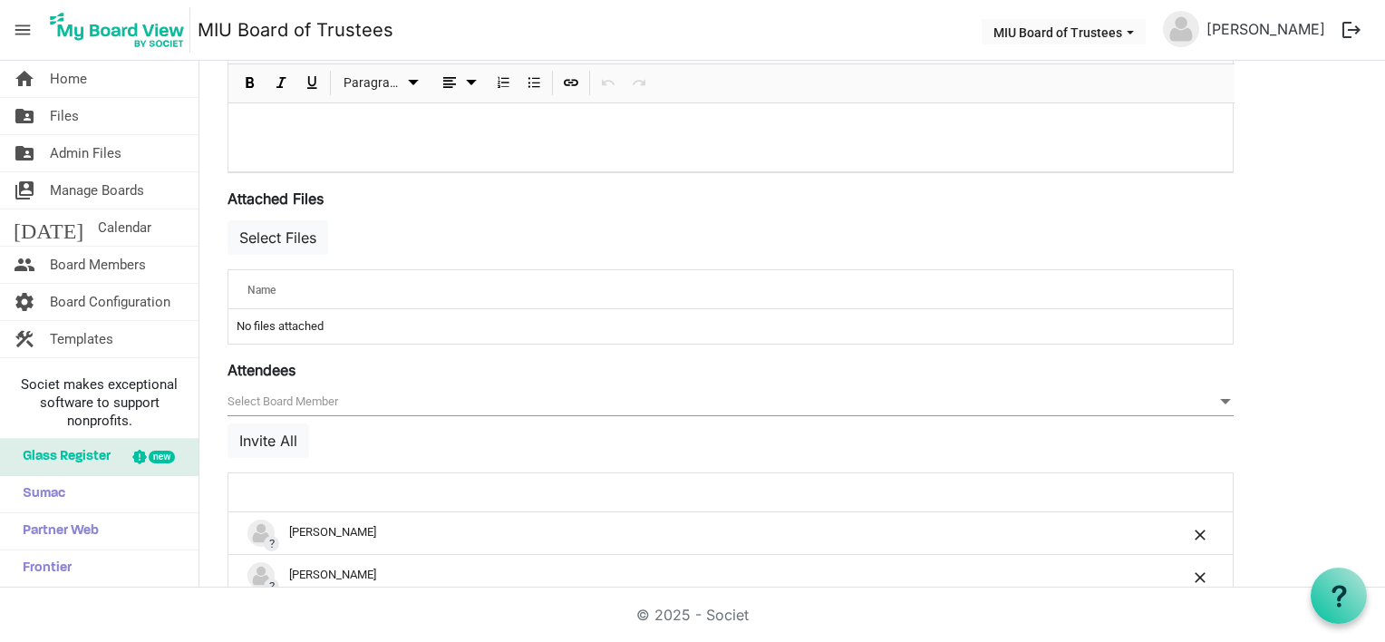
click at [317, 395] on span "null" at bounding box center [730, 402] width 1006 height 28
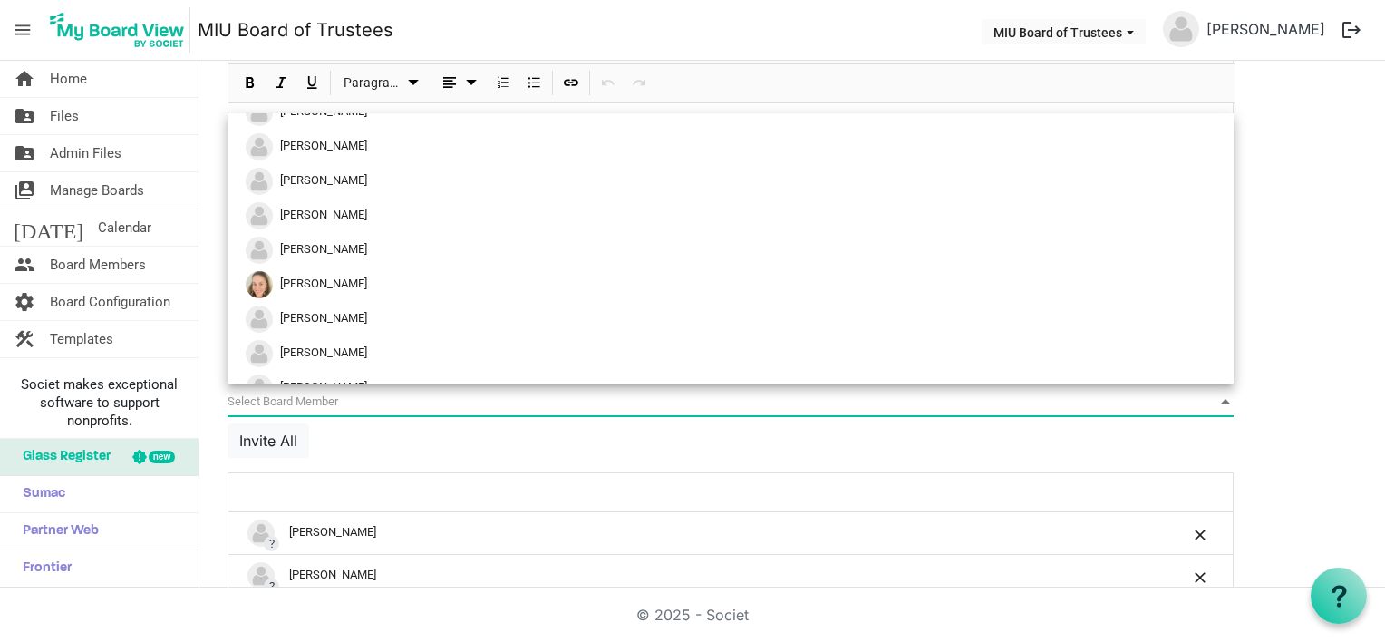
scroll to position [453, 0]
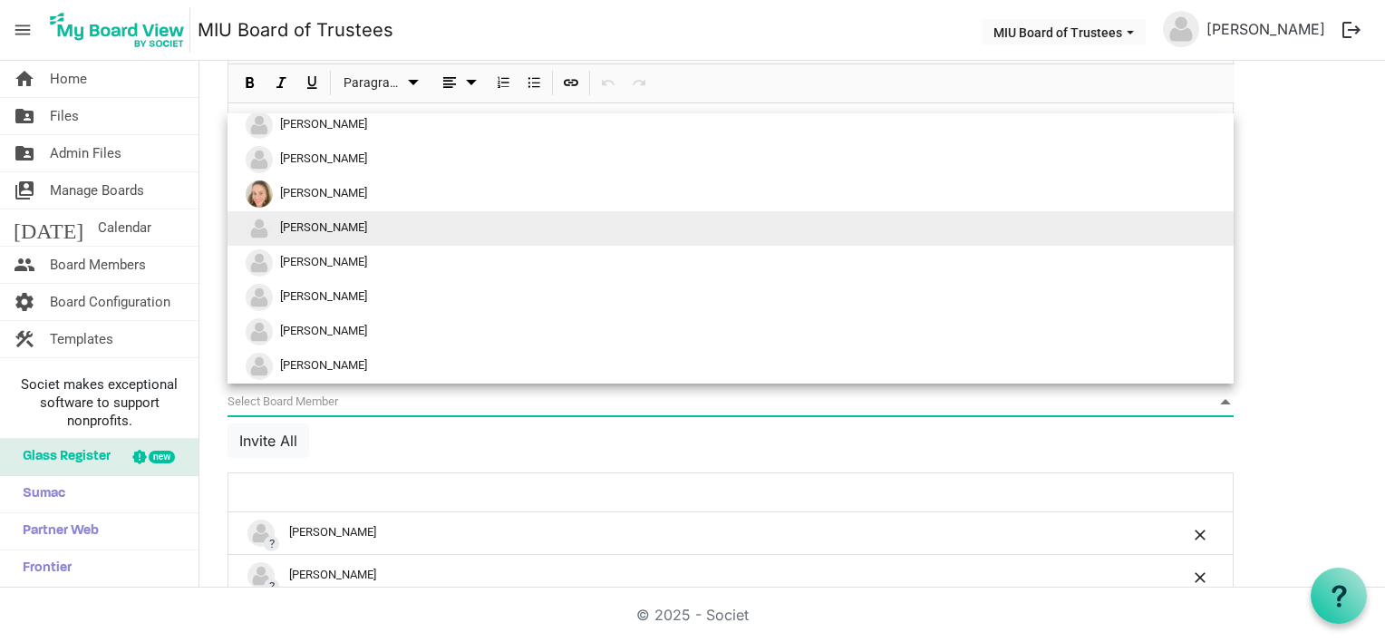
click at [342, 228] on span "Donna Jones" at bounding box center [323, 227] width 87 height 14
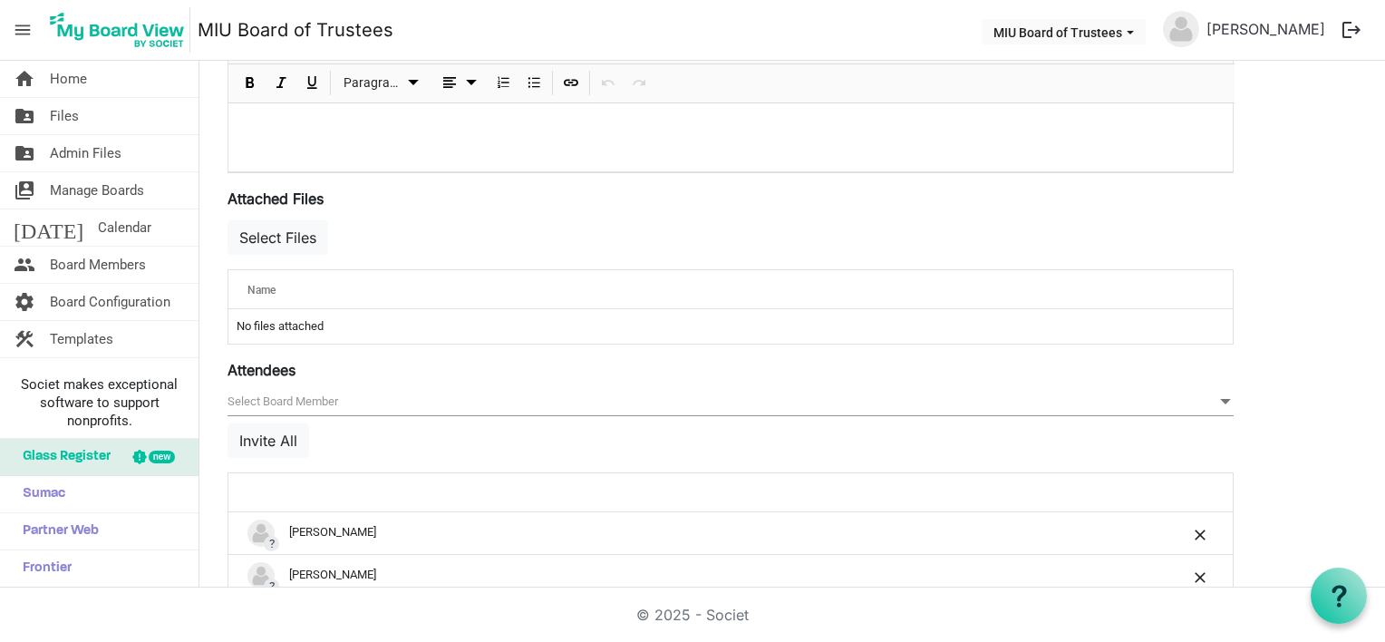
click at [312, 395] on span "null" at bounding box center [730, 402] width 1006 height 28
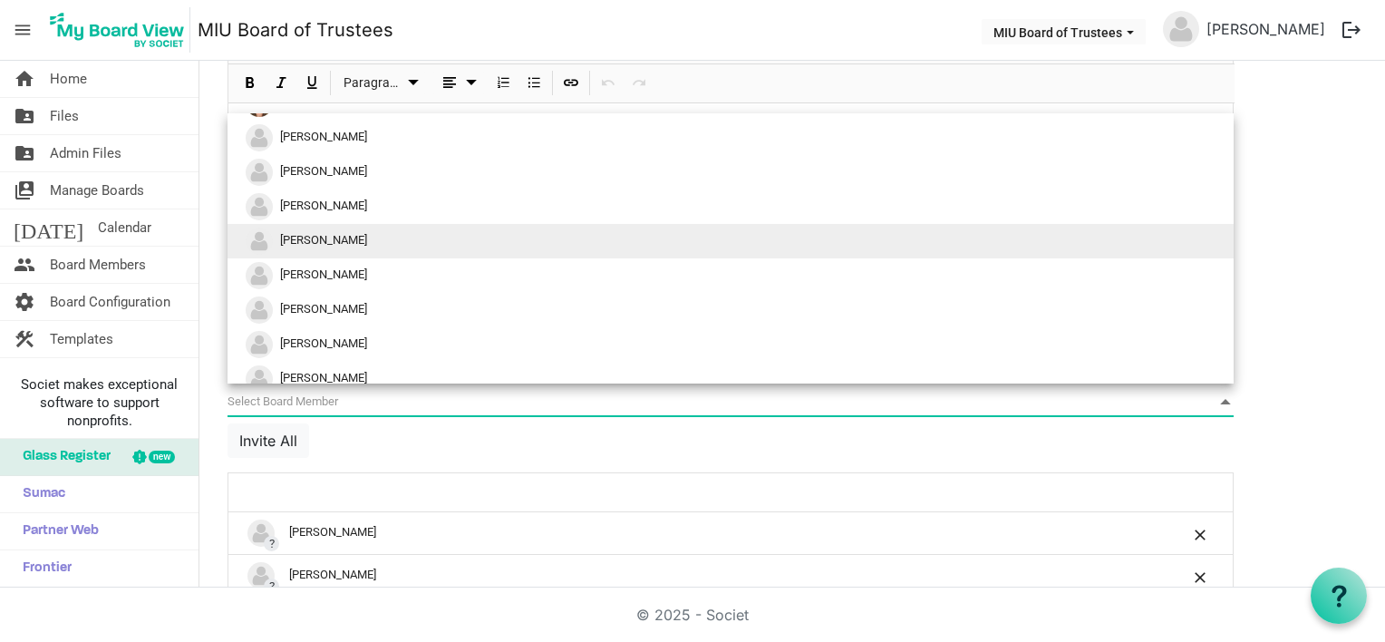
scroll to position [624, 0]
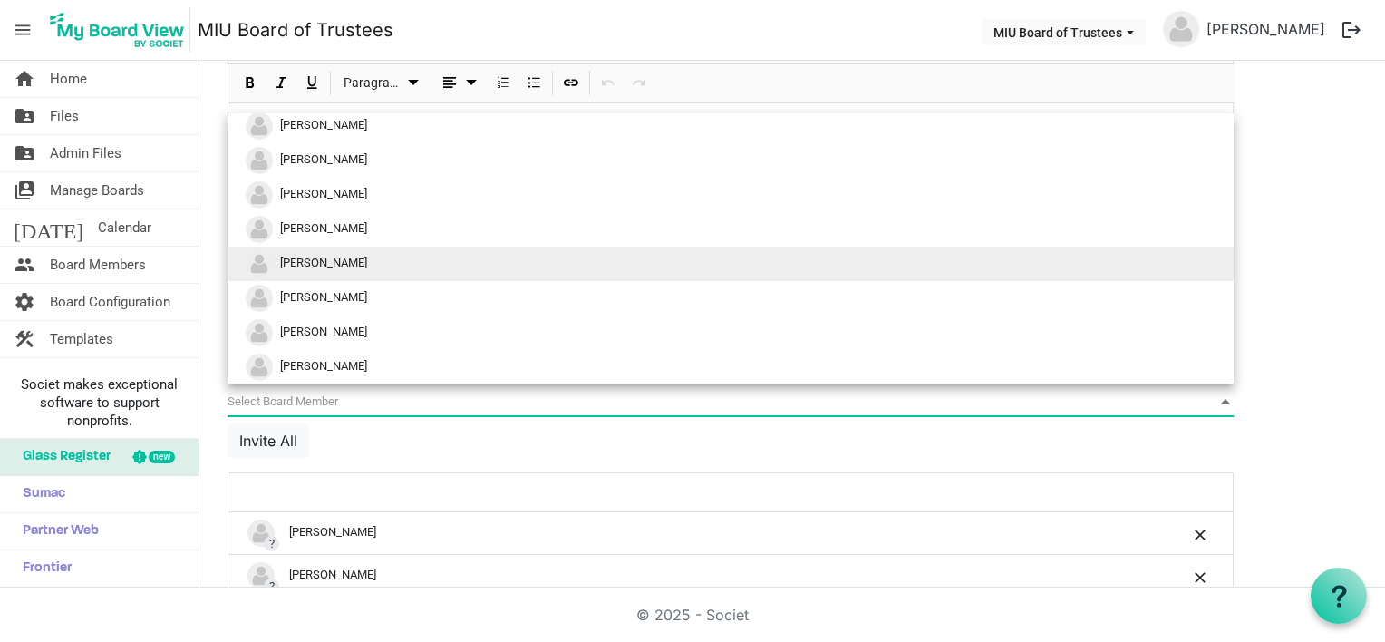
click at [316, 261] on span "Ed Malloy" at bounding box center [323, 263] width 87 height 14
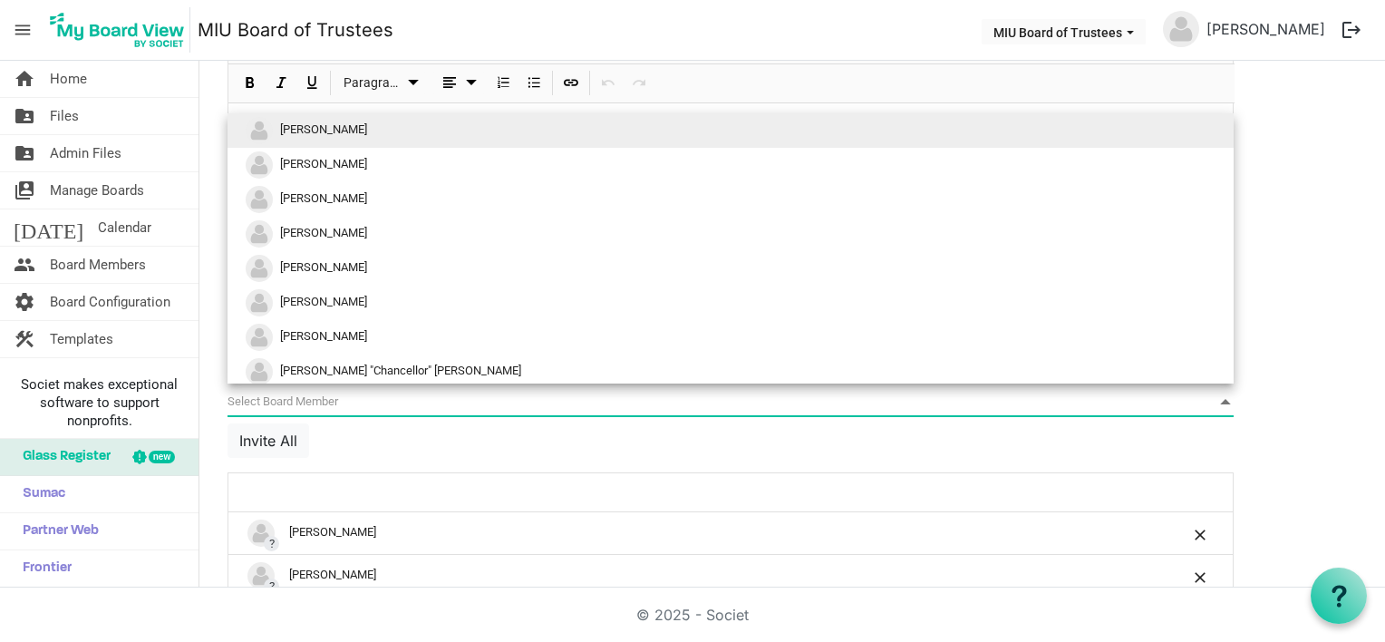
click at [314, 396] on span "null" at bounding box center [730, 402] width 1006 height 28
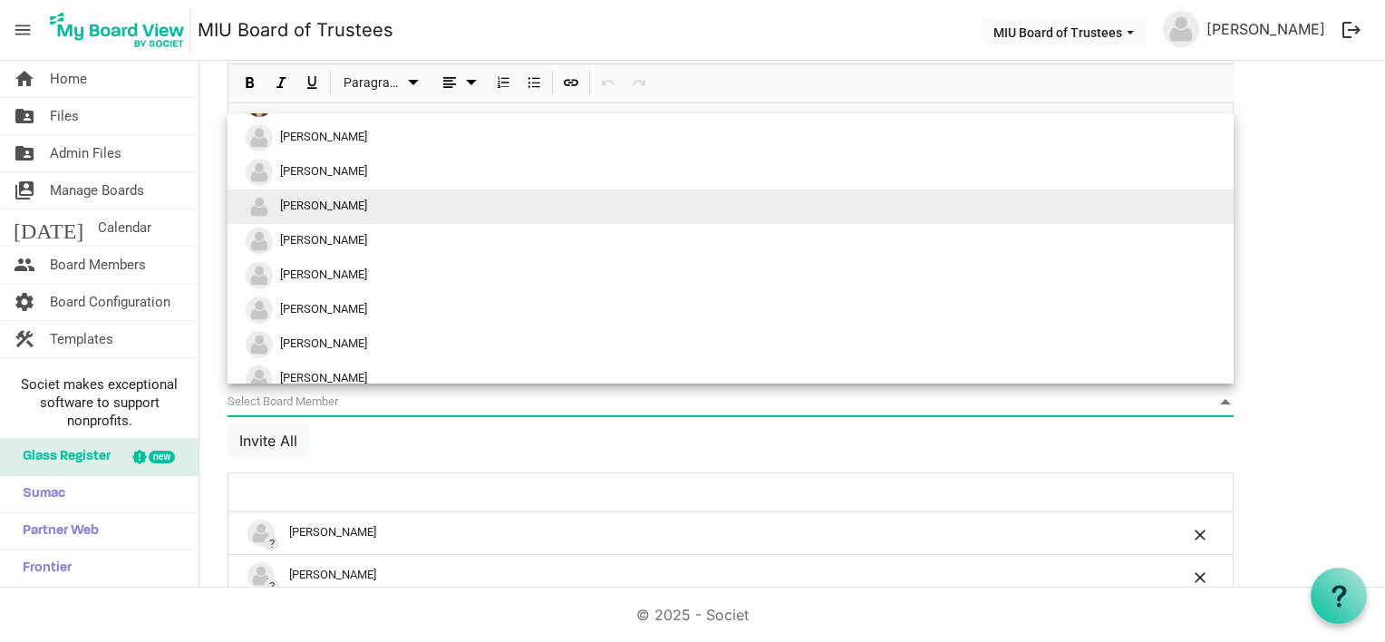
scroll to position [591, 0]
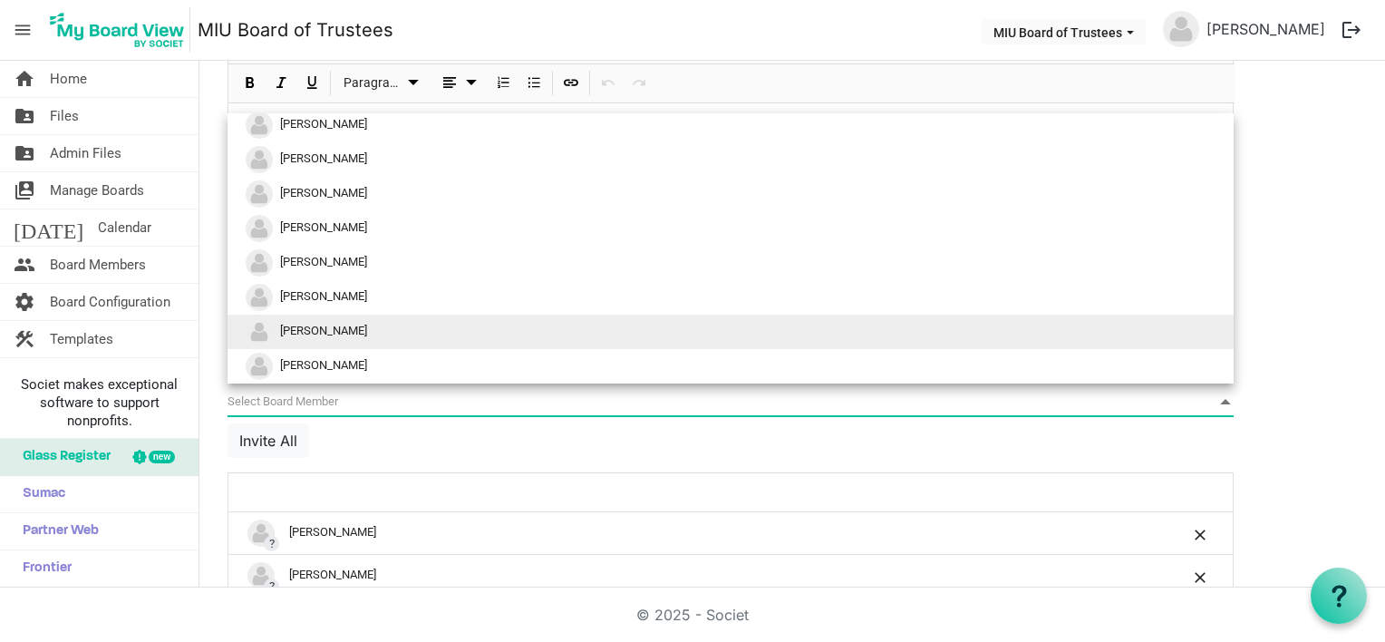
click at [348, 326] on span "Michael Heinrich" at bounding box center [323, 330] width 87 height 14
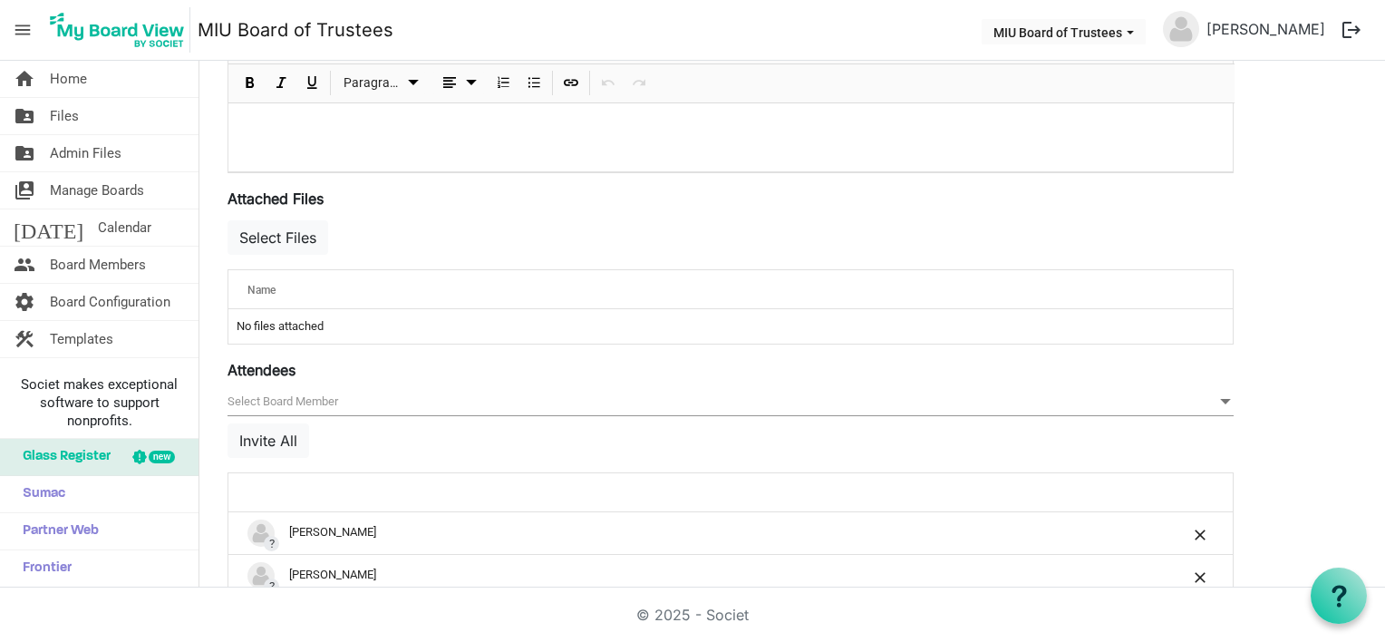
click at [309, 397] on span "null" at bounding box center [730, 402] width 1006 height 28
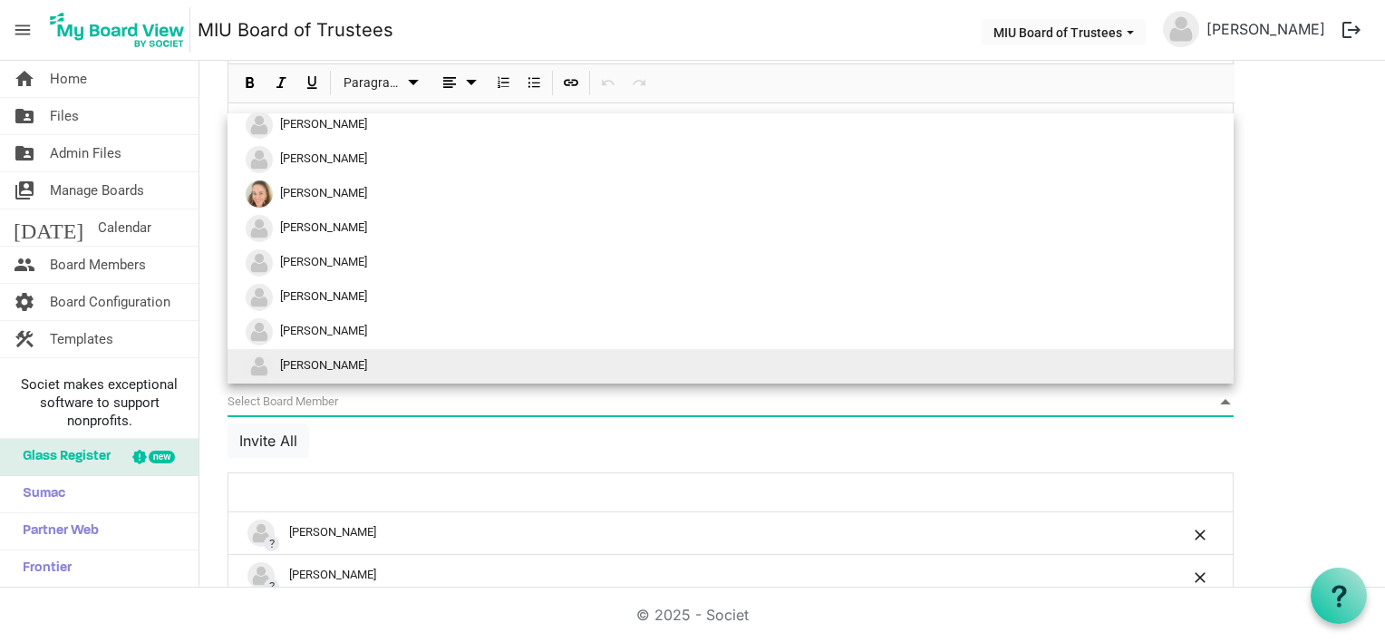
scroll to position [555, 0]
click at [344, 365] on span "Ram Shrivastaa" at bounding box center [323, 366] width 87 height 14
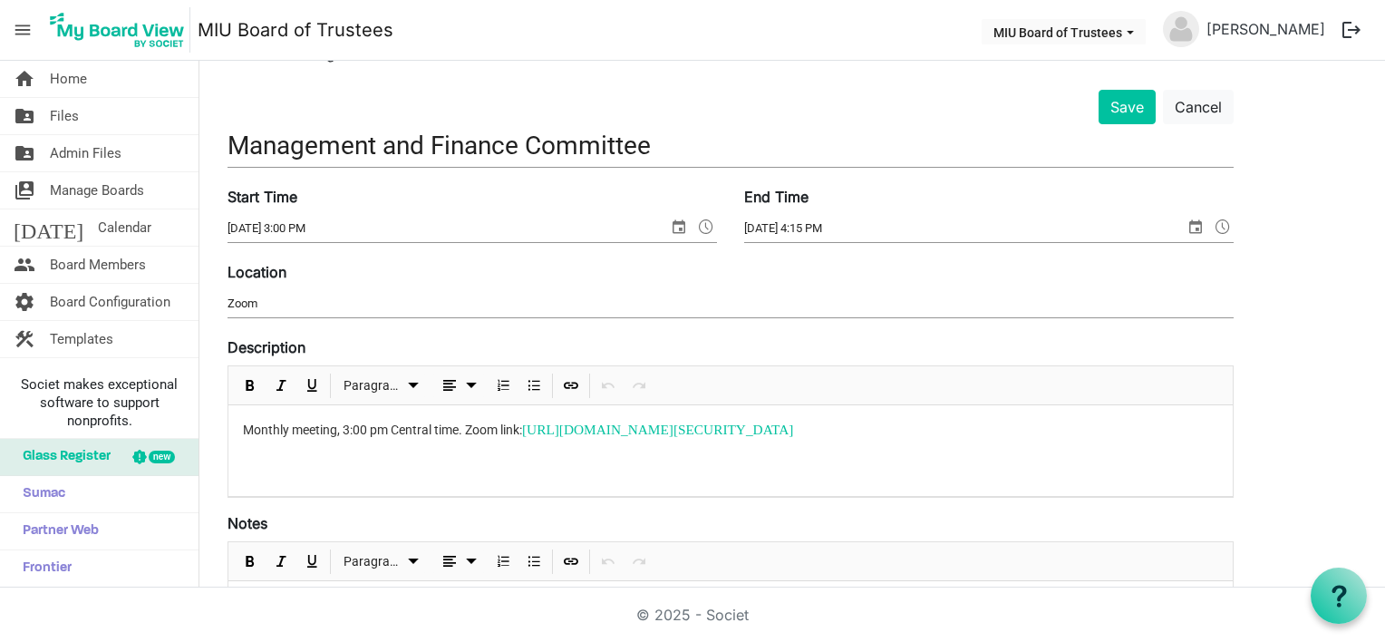
scroll to position [0, 0]
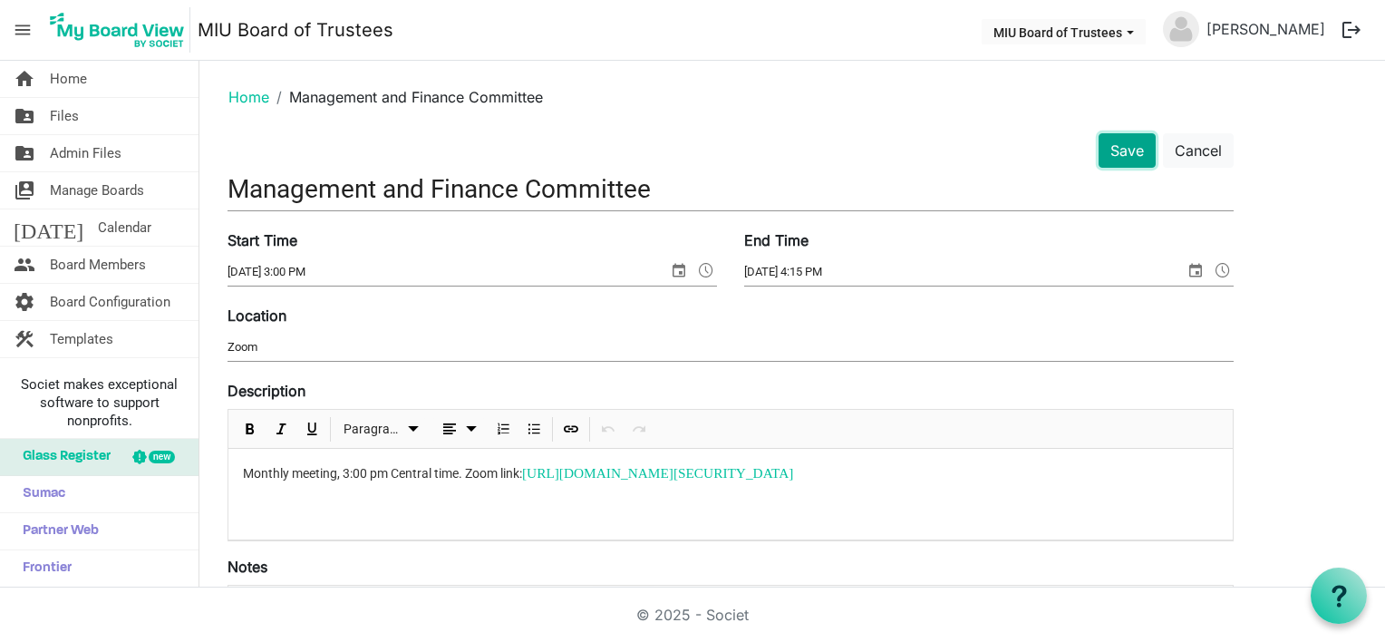
click at [1118, 149] on button "Save" at bounding box center [1126, 150] width 57 height 34
click at [1116, 151] on button "Save" at bounding box center [1126, 150] width 57 height 34
click at [1126, 144] on button "Save" at bounding box center [1126, 150] width 57 height 34
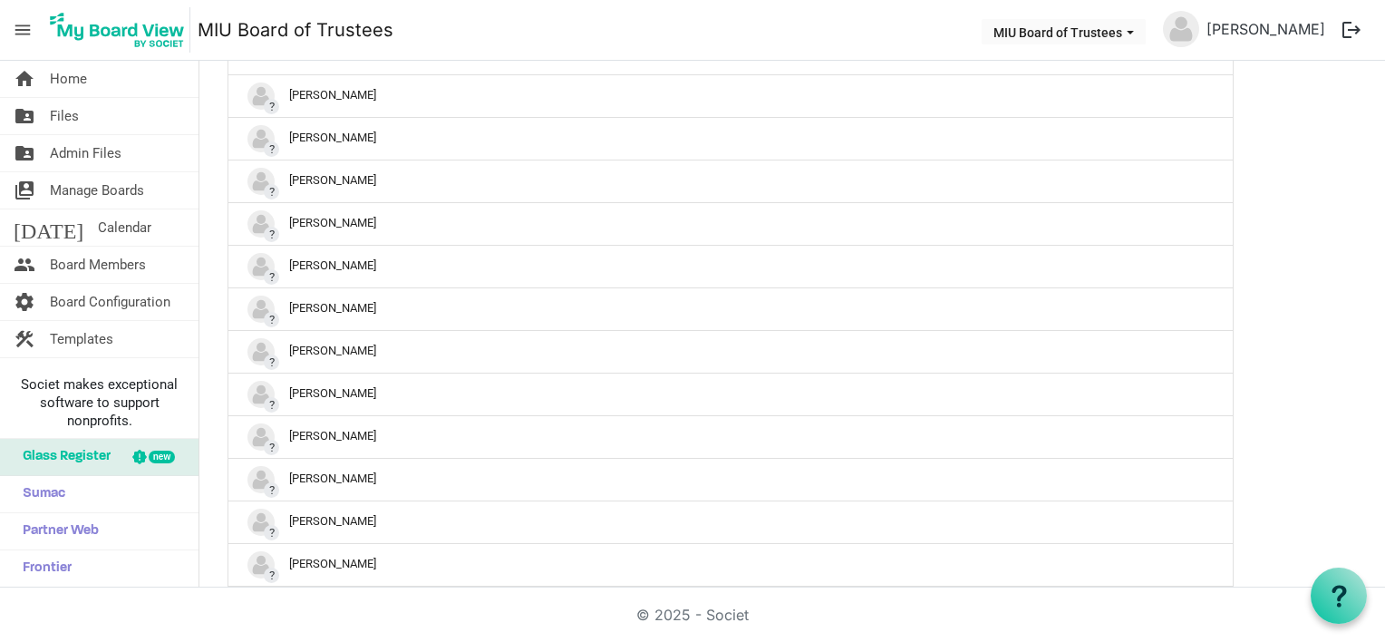
scroll to position [736, 0]
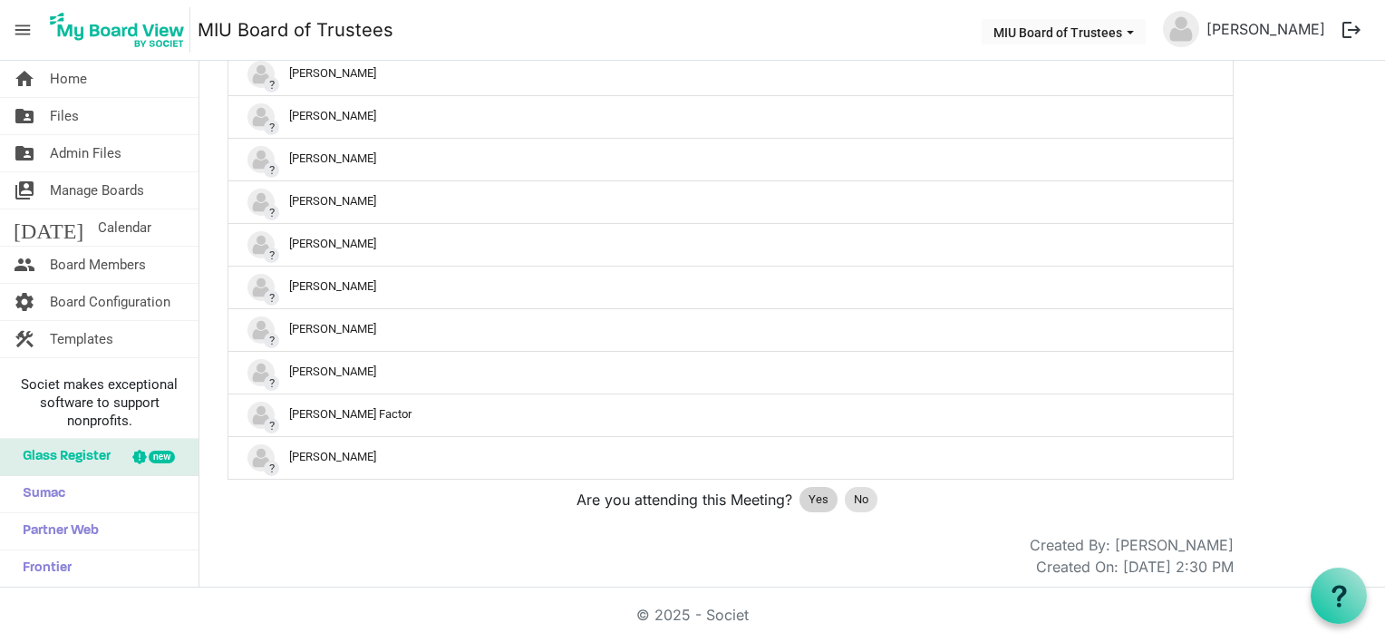
click at [815, 490] on span "Yes" at bounding box center [818, 499] width 20 height 18
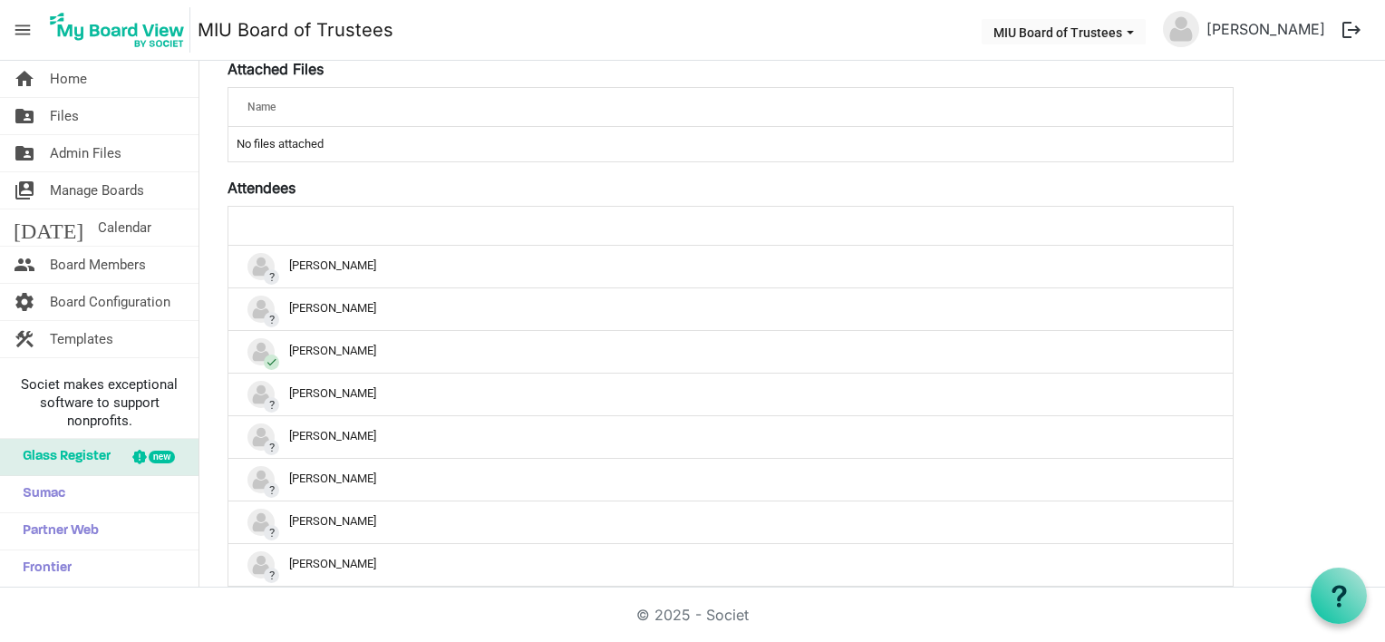
scroll to position [0, 0]
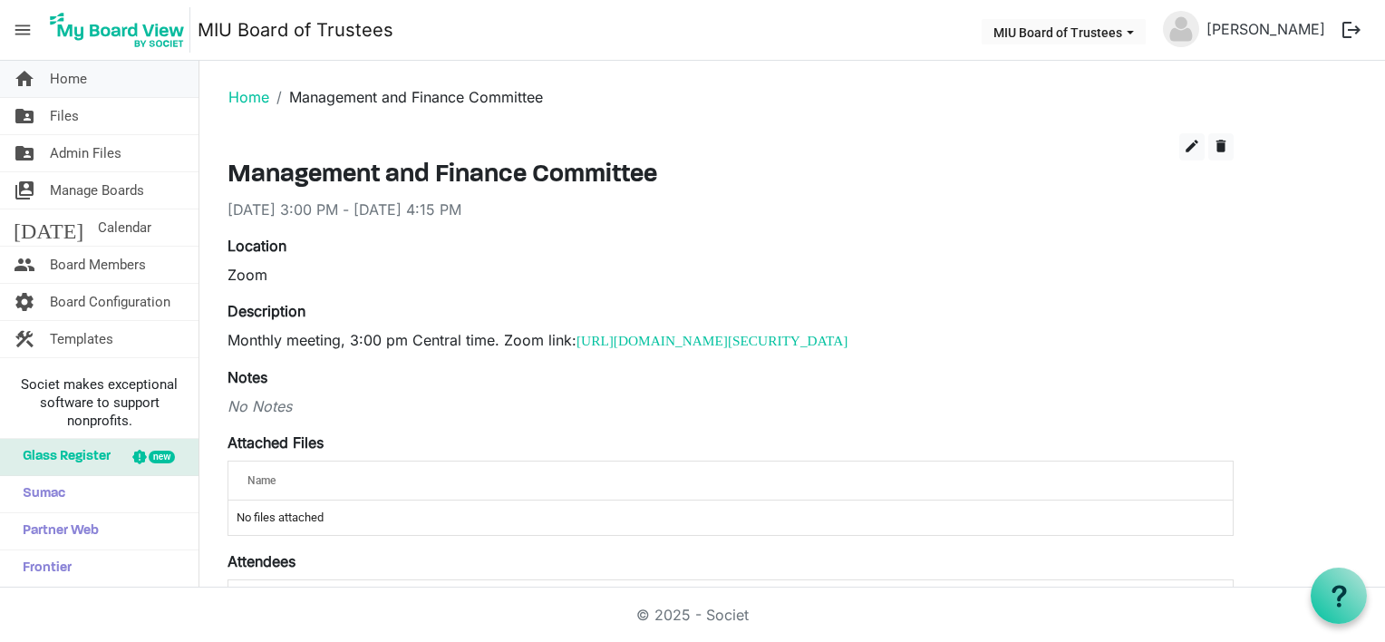
click at [71, 81] on span "Home" at bounding box center [68, 79] width 37 height 36
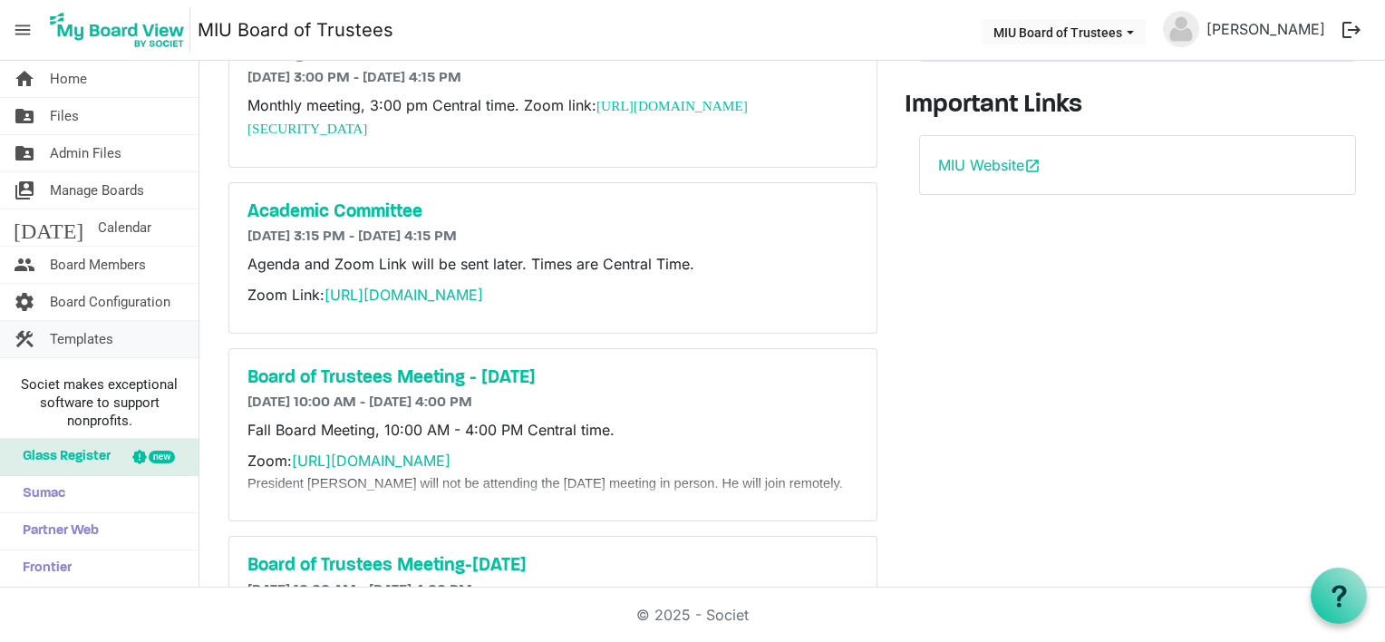
scroll to position [181, 0]
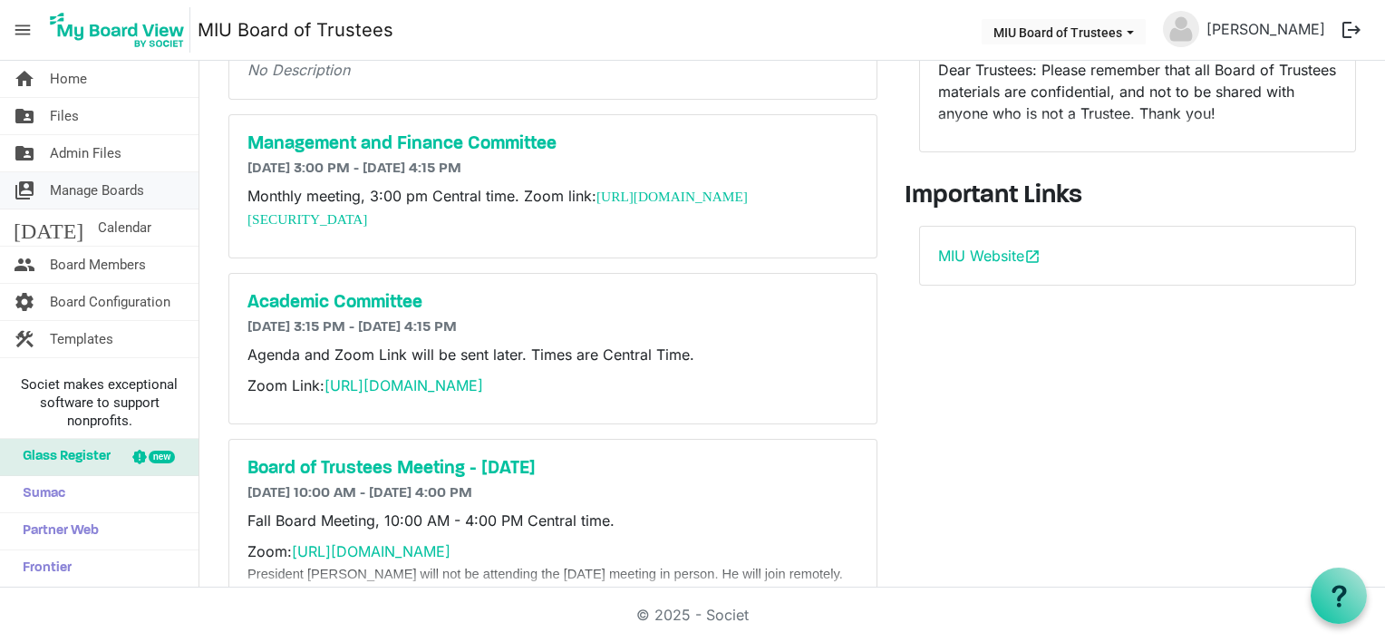
click at [97, 188] on span "Manage Boards" at bounding box center [97, 190] width 94 height 36
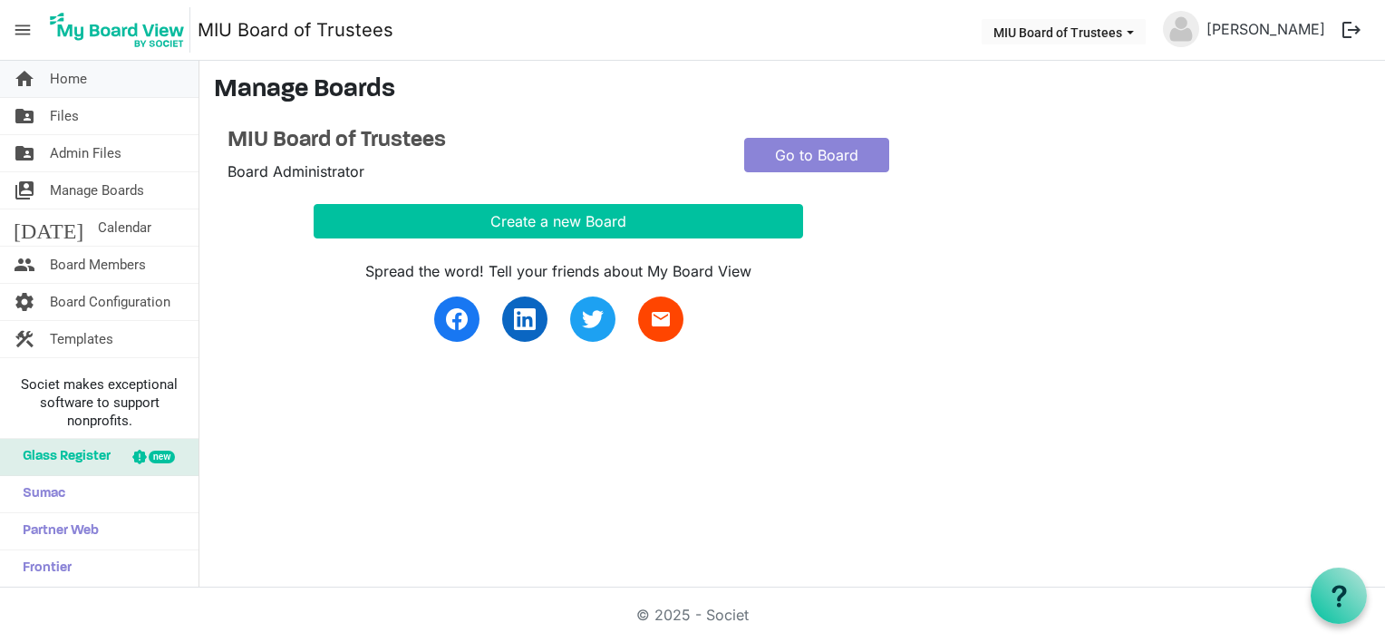
click at [72, 76] on span "Home" at bounding box center [68, 79] width 37 height 36
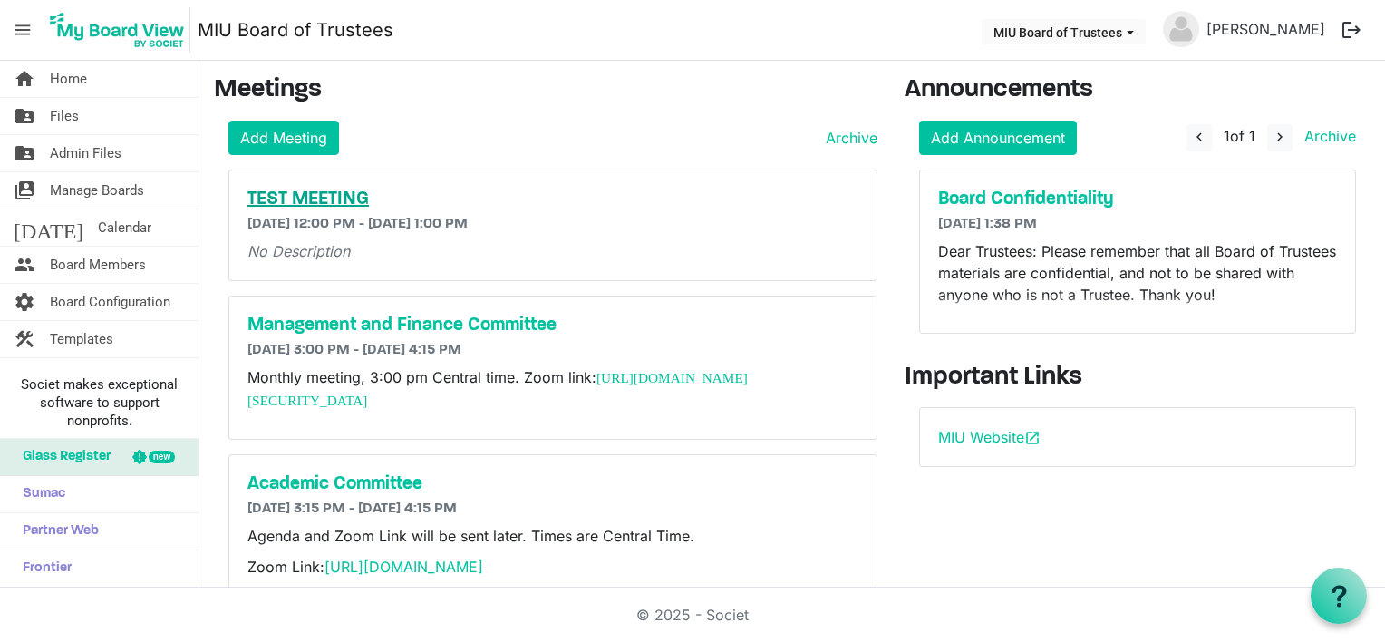
click at [323, 196] on h5 "TEST MEETING" at bounding box center [552, 199] width 611 height 22
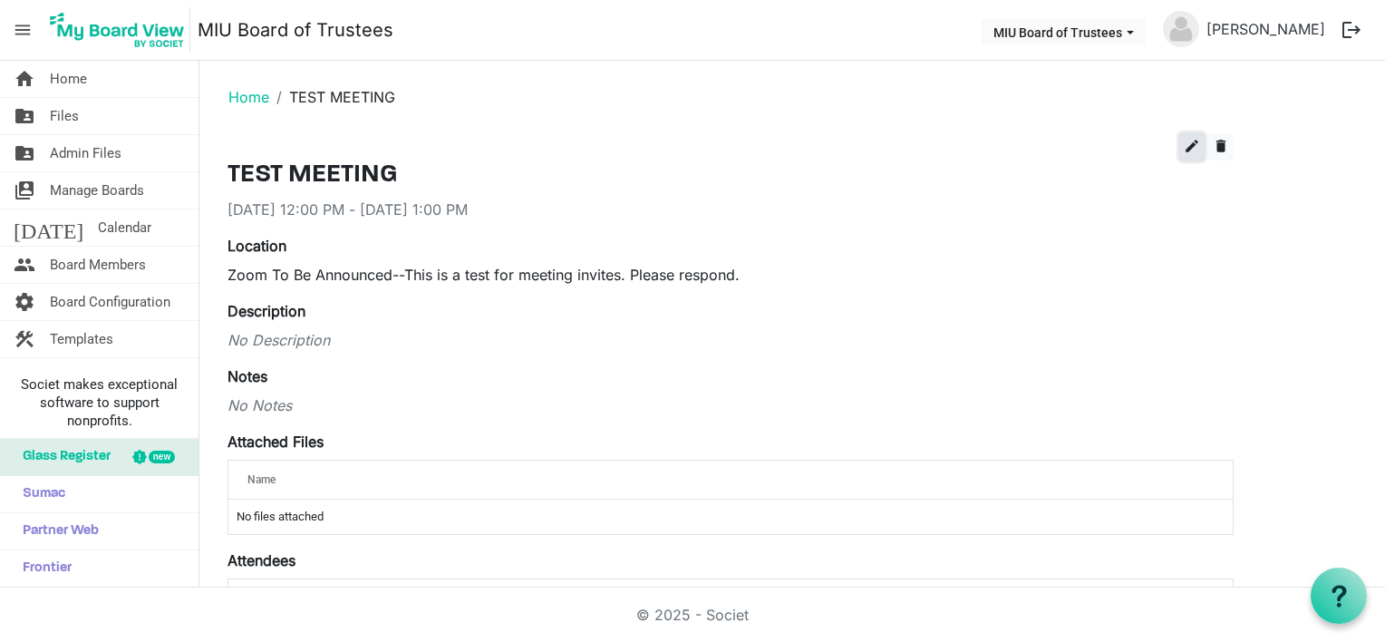
click at [1191, 141] on span "edit" at bounding box center [1191, 146] width 16 height 16
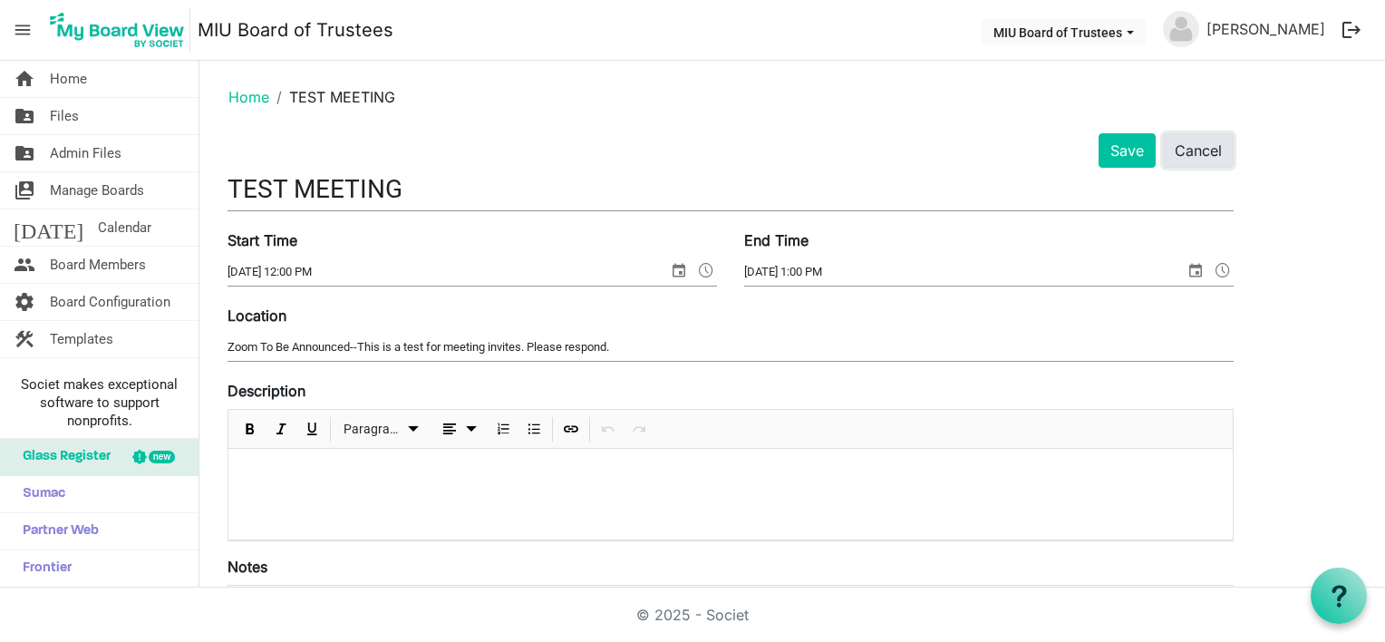
click at [1205, 146] on button "Cancel" at bounding box center [1198, 150] width 71 height 34
